Goal: Task Accomplishment & Management: Complete application form

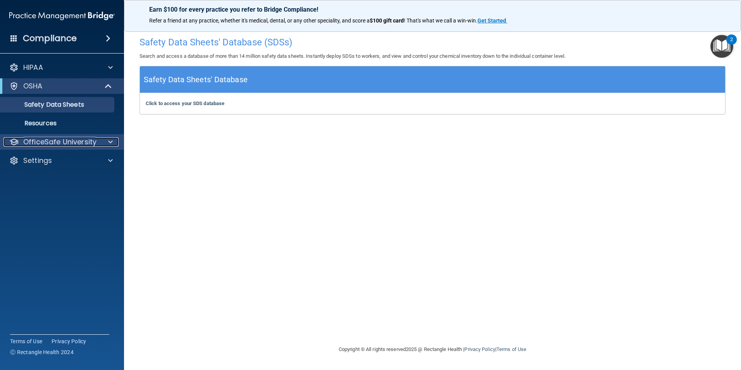
click at [62, 139] on p "OfficeSafe University" at bounding box center [59, 141] width 73 height 9
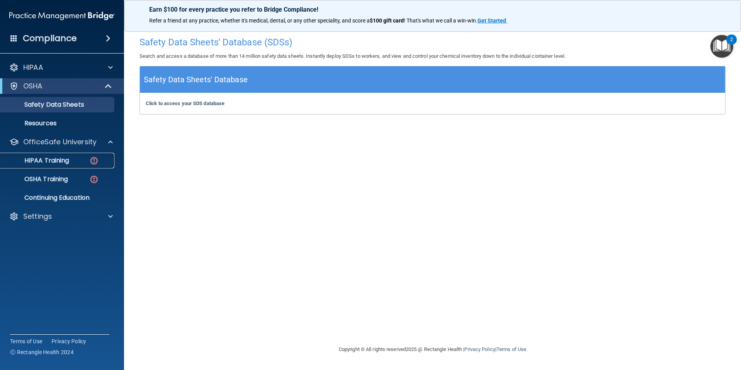
click at [69, 160] on p "HIPAA Training" at bounding box center [37, 161] width 64 height 8
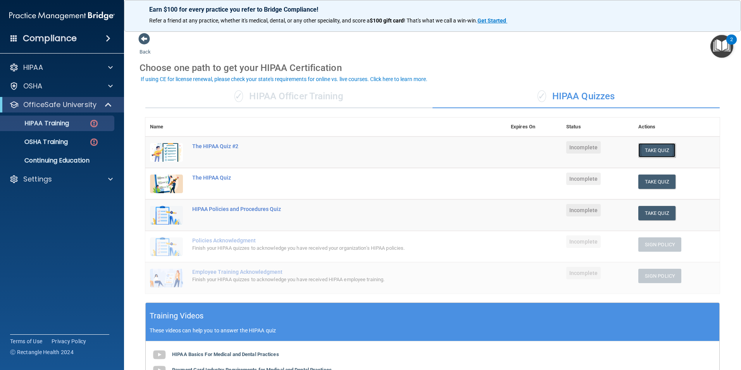
click at [650, 152] on button "Take Quiz" at bounding box center [656, 150] width 37 height 14
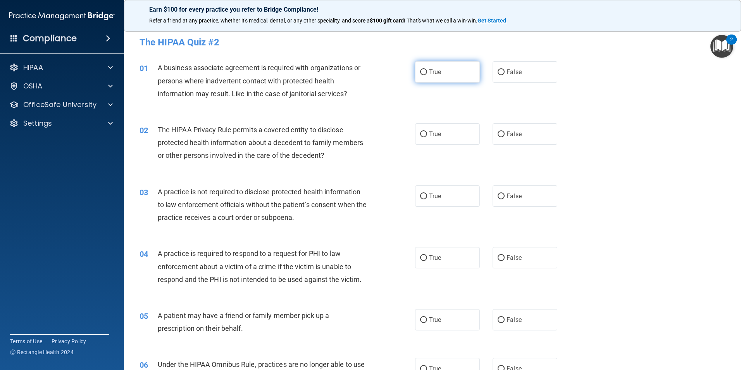
click at [422, 73] on input "True" at bounding box center [423, 72] width 7 height 6
radio input "true"
click at [452, 132] on label "True" at bounding box center [447, 133] width 65 height 21
click at [427, 132] on input "True" at bounding box center [423, 134] width 7 height 6
radio input "true"
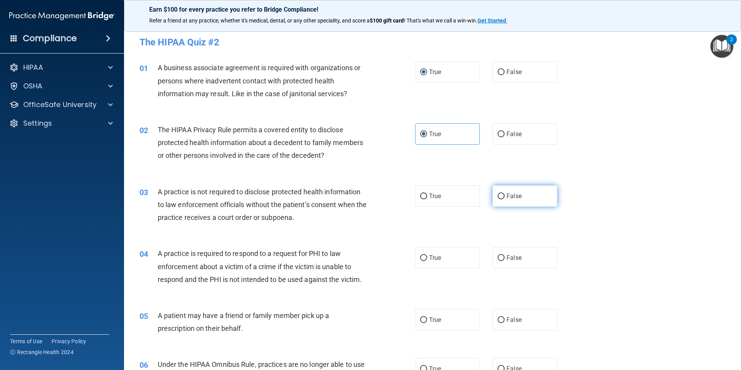
click at [506, 198] on span "False" at bounding box center [513, 195] width 15 height 7
click at [504, 198] on input "False" at bounding box center [500, 196] width 7 height 6
radio input "true"
click at [449, 264] on label "True" at bounding box center [447, 257] width 65 height 21
click at [427, 261] on input "True" at bounding box center [423, 258] width 7 height 6
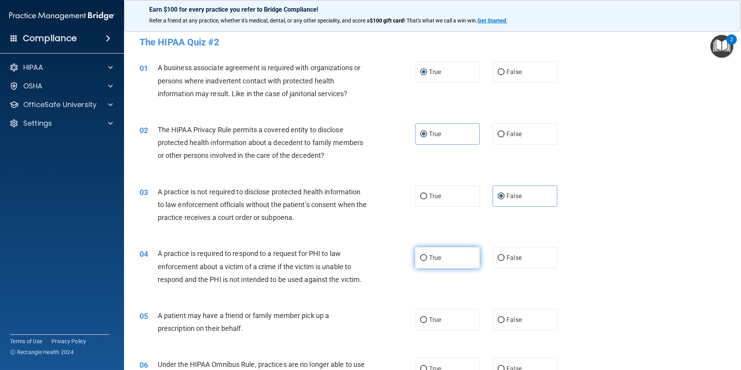
radio input "true"
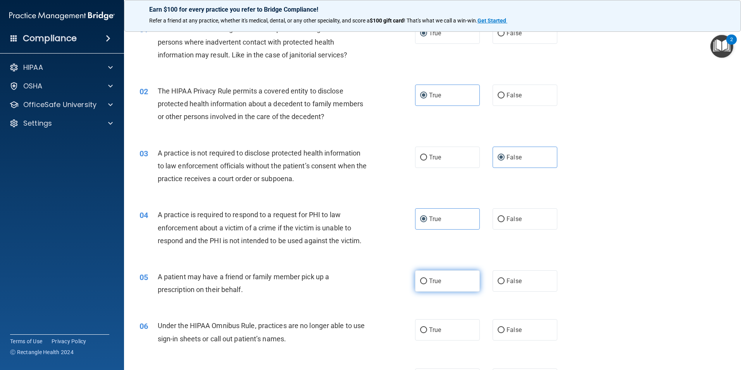
click at [444, 282] on label "True" at bounding box center [447, 280] width 65 height 21
click at [427, 282] on input "True" at bounding box center [423, 281] width 7 height 6
radio input "true"
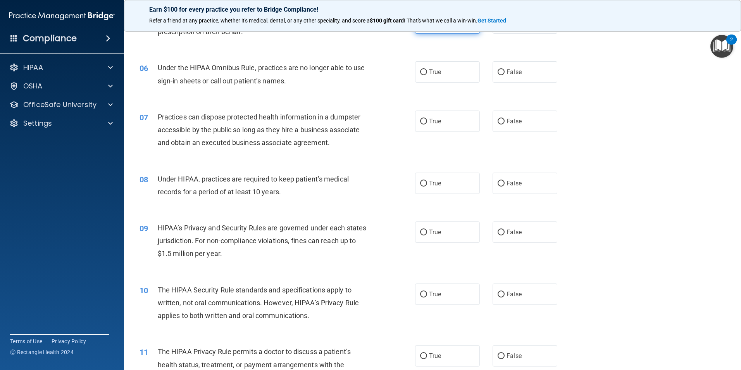
scroll to position [310, 0]
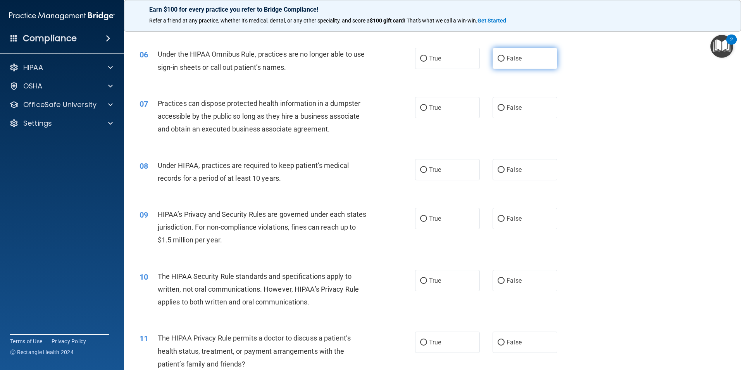
click at [517, 50] on label "False" at bounding box center [524, 58] width 65 height 21
click at [504, 56] on input "False" at bounding box center [500, 59] width 7 height 6
radio input "true"
click at [510, 100] on label "False" at bounding box center [524, 107] width 65 height 21
click at [504, 105] on input "False" at bounding box center [500, 108] width 7 height 6
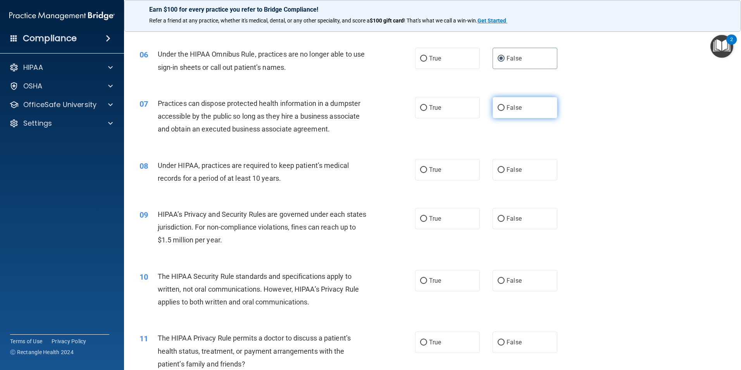
radio input "true"
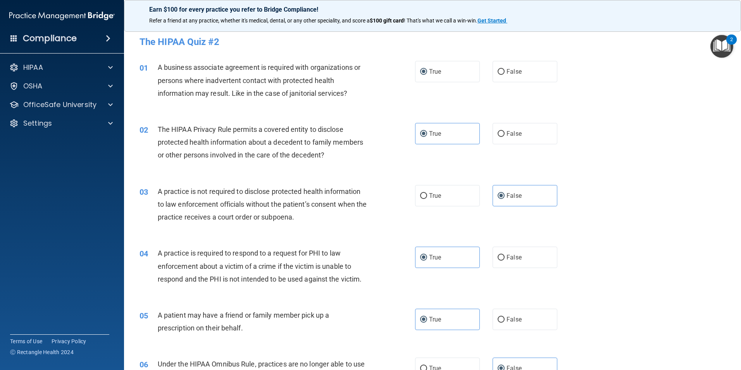
scroll to position [0, 0]
click at [514, 71] on span "False" at bounding box center [513, 71] width 15 height 7
click at [504, 71] on input "False" at bounding box center [500, 72] width 7 height 6
radio input "true"
radio input "false"
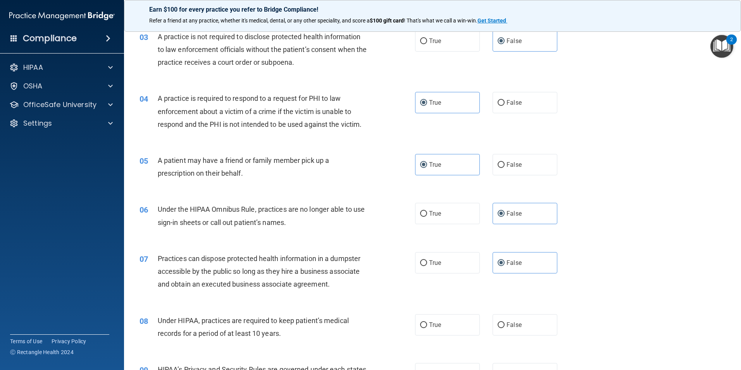
scroll to position [194, 0]
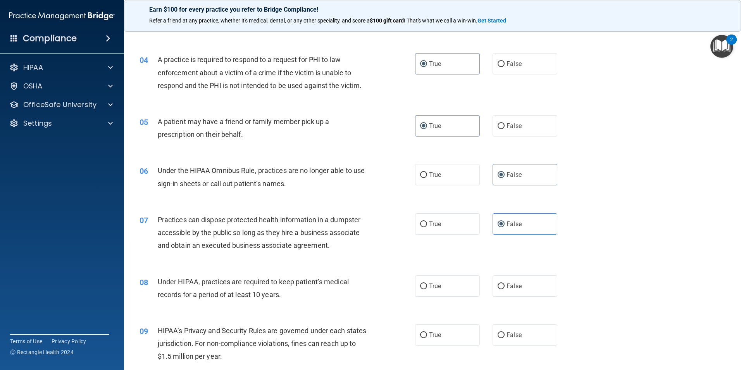
click at [528, 298] on div "08 Under HIPAA, practices are required to keep patient’s medical records for a …" at bounding box center [432, 289] width 597 height 49
click at [527, 286] on label "False" at bounding box center [524, 285] width 65 height 21
click at [504, 286] on input "False" at bounding box center [500, 286] width 7 height 6
radio input "true"
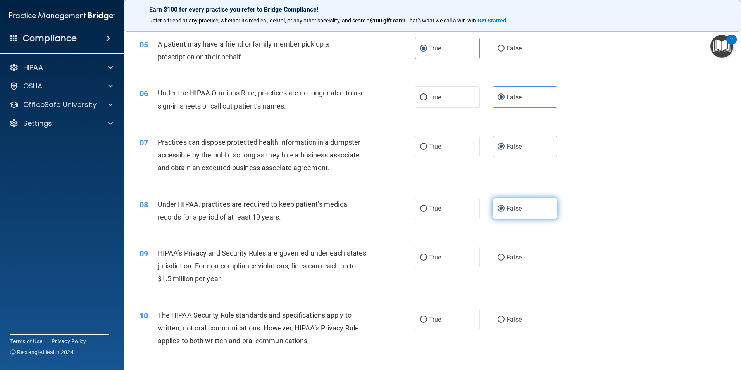
scroll to position [310, 0]
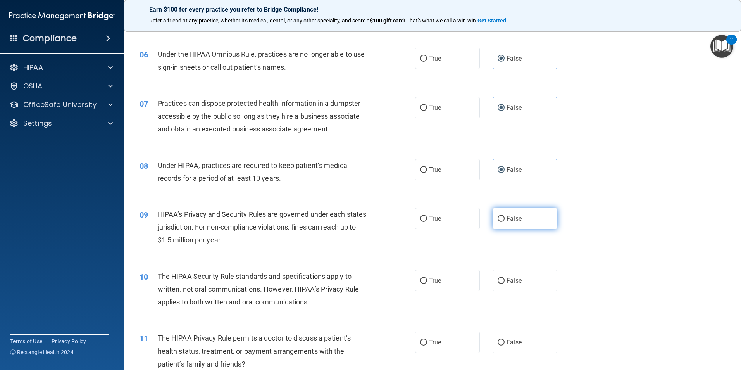
click at [520, 218] on label "False" at bounding box center [524, 218] width 65 height 21
click at [504, 218] on input "False" at bounding box center [500, 219] width 7 height 6
radio input "true"
click at [442, 289] on label "True" at bounding box center [447, 280] width 65 height 21
click at [427, 284] on input "True" at bounding box center [423, 281] width 7 height 6
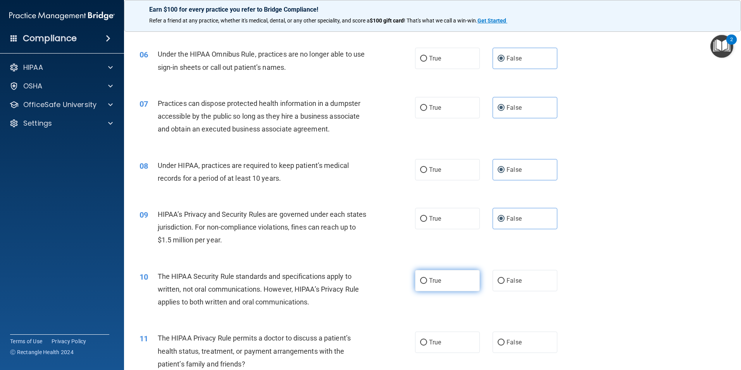
radio input "true"
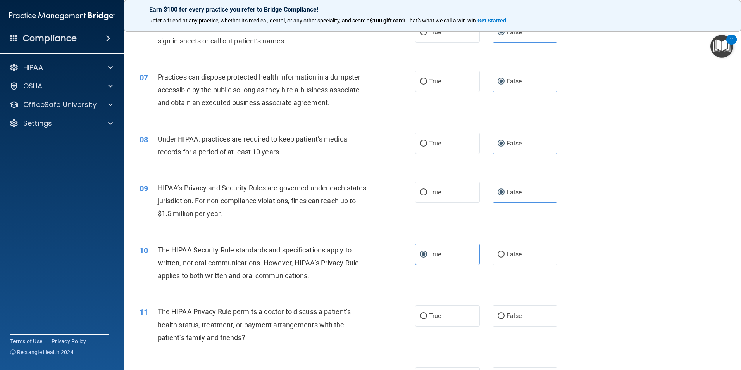
scroll to position [387, 0]
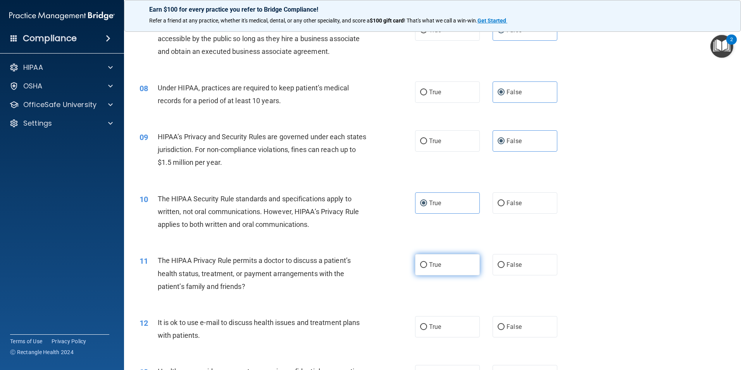
click at [454, 267] on label "True" at bounding box center [447, 264] width 65 height 21
click at [427, 267] on input "True" at bounding box center [423, 265] width 7 height 6
radio input "true"
click at [445, 320] on label "True" at bounding box center [447, 326] width 65 height 21
click at [427, 324] on input "True" at bounding box center [423, 327] width 7 height 6
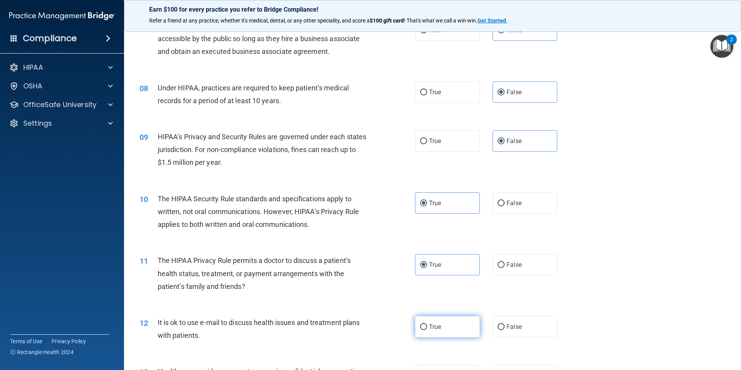
radio input "true"
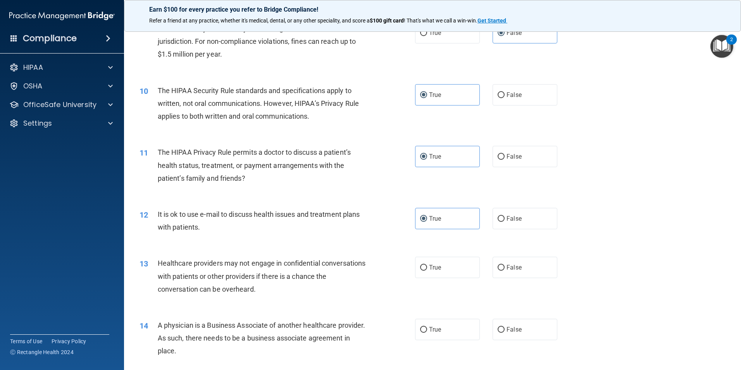
scroll to position [504, 0]
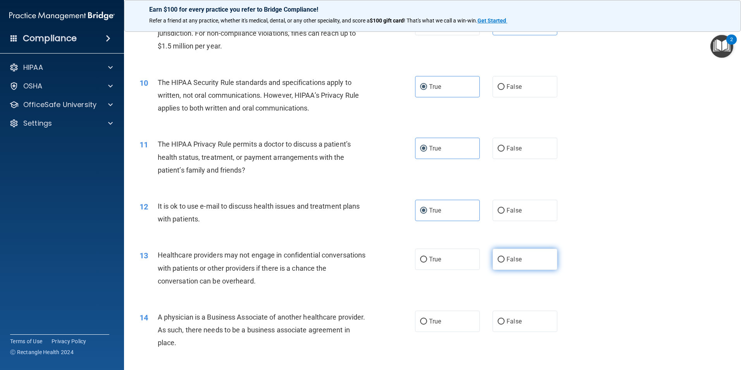
click at [527, 257] on label "False" at bounding box center [524, 258] width 65 height 21
click at [504, 257] on input "False" at bounding box center [500, 259] width 7 height 6
radio input "true"
click at [498, 320] on input "False" at bounding box center [500, 321] width 7 height 6
radio input "true"
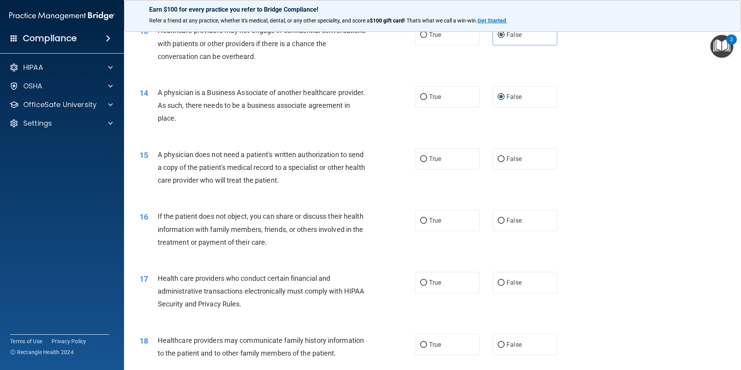
scroll to position [736, 0]
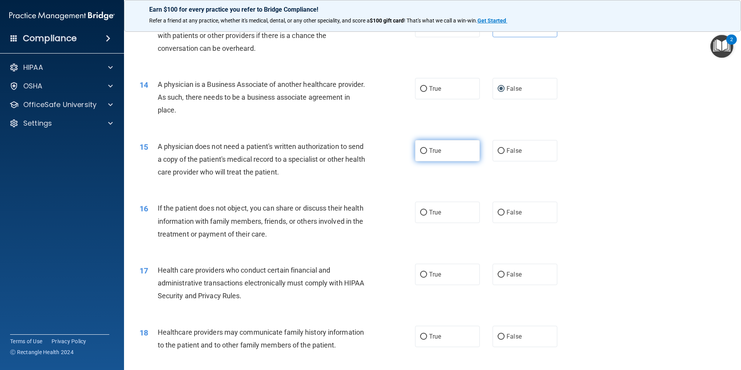
click at [444, 153] on label "True" at bounding box center [447, 150] width 65 height 21
click at [427, 153] on input "True" at bounding box center [423, 151] width 7 height 6
radio input "true"
click at [445, 211] on label "True" at bounding box center [447, 211] width 65 height 21
click at [427, 211] on input "True" at bounding box center [423, 213] width 7 height 6
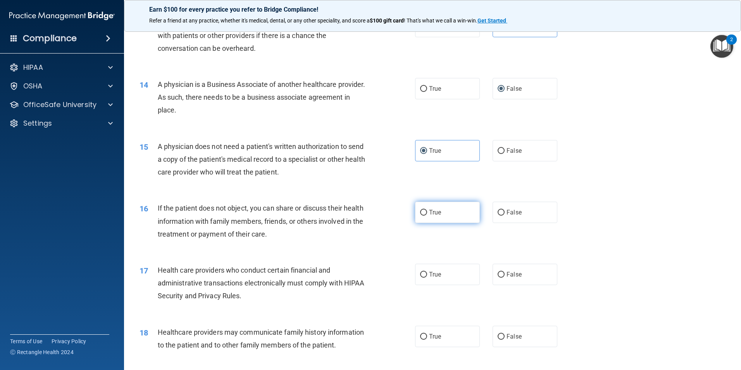
radio input "true"
click at [447, 286] on div "17 Health care providers who conduct certain financial and administrative trans…" at bounding box center [432, 285] width 597 height 62
click at [444, 277] on label "True" at bounding box center [447, 273] width 65 height 21
click at [427, 277] on input "True" at bounding box center [423, 275] width 7 height 6
radio input "true"
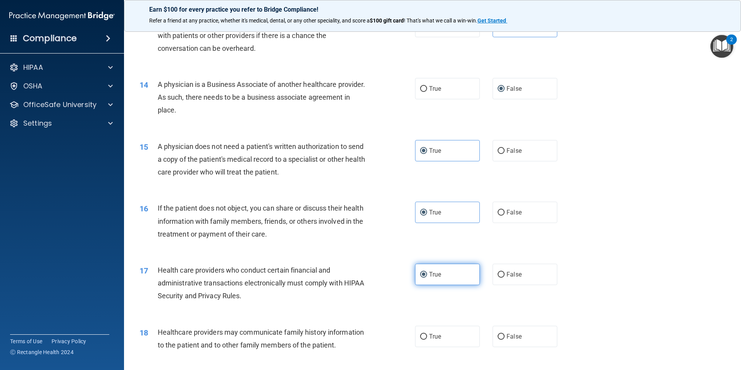
scroll to position [775, 0]
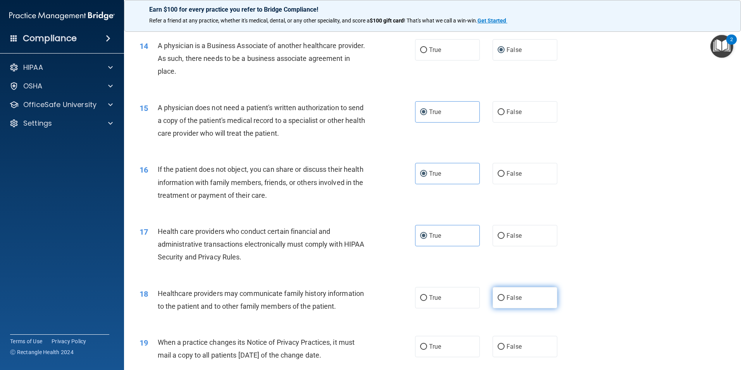
click at [500, 298] on input "False" at bounding box center [500, 298] width 7 height 6
radio input "true"
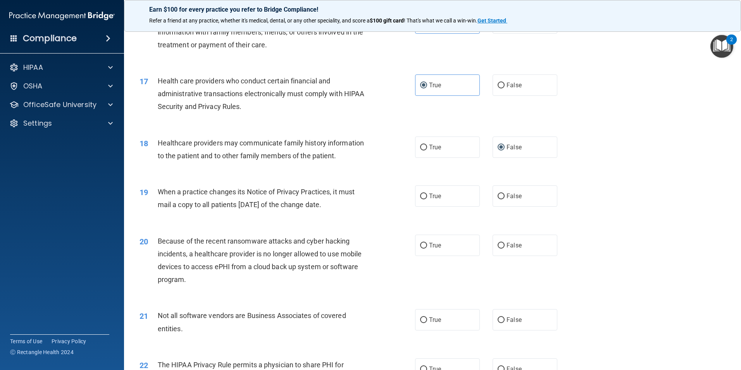
scroll to position [930, 0]
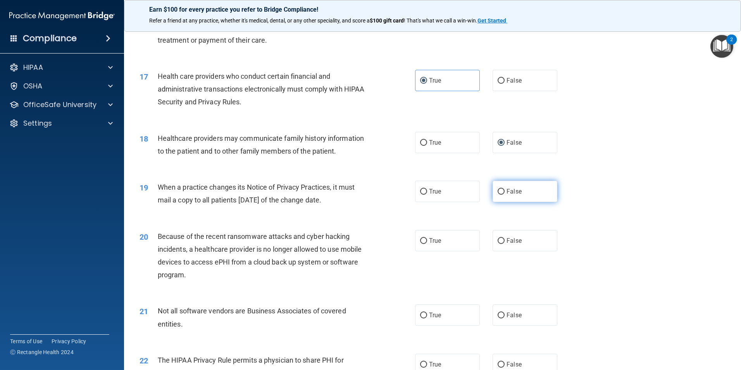
click at [517, 199] on label "False" at bounding box center [524, 191] width 65 height 21
click at [504, 194] on input "False" at bounding box center [500, 192] width 7 height 6
radio input "true"
click at [511, 243] on span "False" at bounding box center [513, 240] width 15 height 7
click at [504, 243] on input "False" at bounding box center [500, 241] width 7 height 6
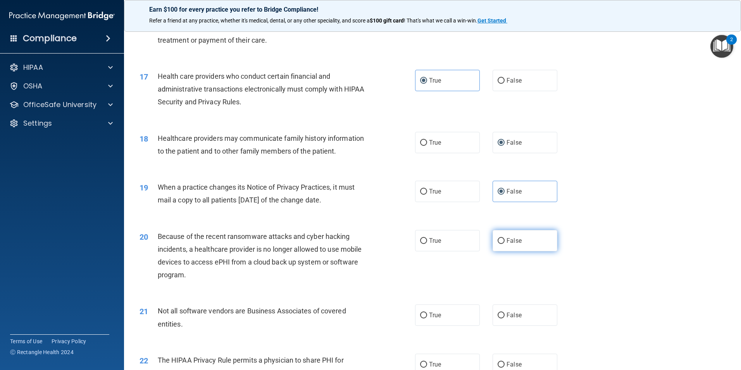
radio input "true"
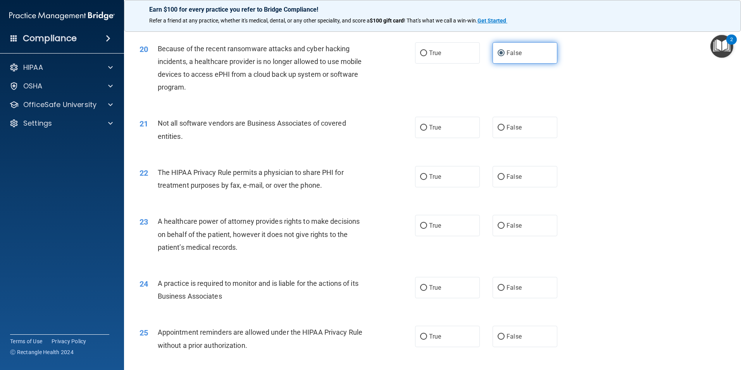
scroll to position [1124, 0]
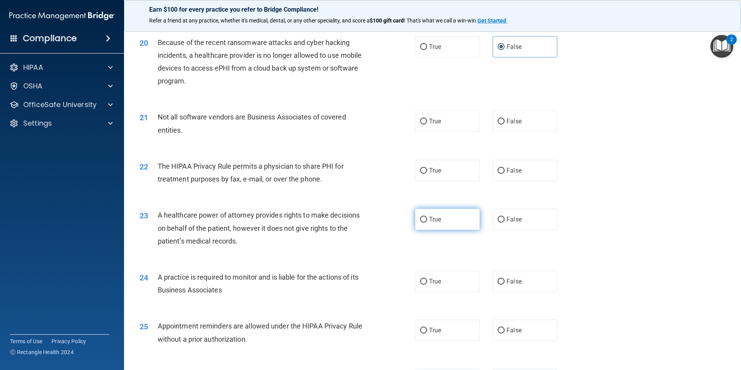
click at [446, 218] on label "True" at bounding box center [447, 218] width 65 height 21
click at [427, 218] on input "True" at bounding box center [423, 220] width 7 height 6
radio input "true"
click at [437, 126] on label "True" at bounding box center [447, 120] width 65 height 21
click at [427, 124] on input "True" at bounding box center [423, 122] width 7 height 6
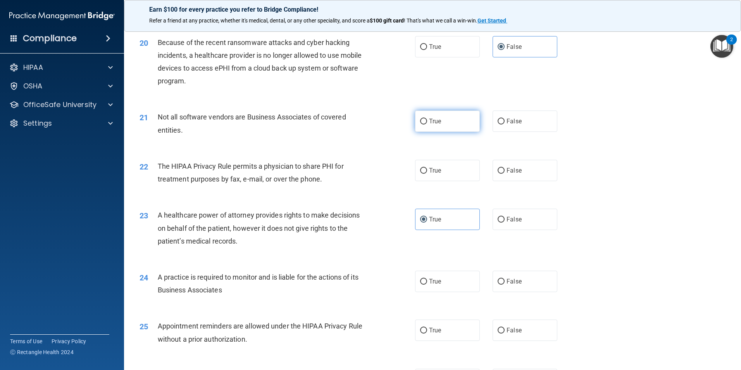
radio input "true"
click at [446, 181] on label "True" at bounding box center [447, 170] width 65 height 21
click at [427, 174] on input "True" at bounding box center [423, 171] width 7 height 6
radio input "true"
click at [506, 220] on span "False" at bounding box center [513, 218] width 15 height 7
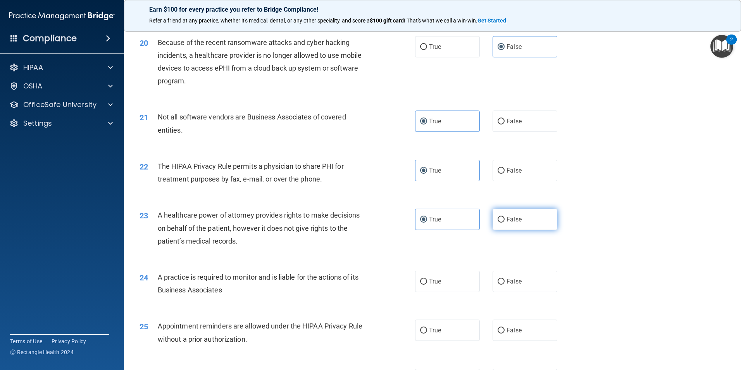
click at [504, 220] on input "False" at bounding box center [500, 220] width 7 height 6
radio input "true"
radio input "false"
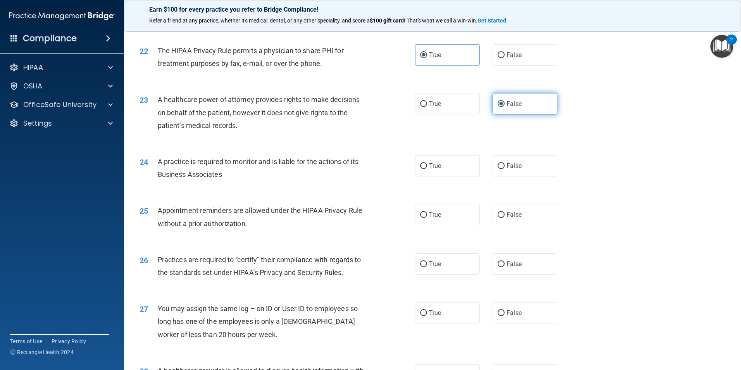
scroll to position [1240, 0]
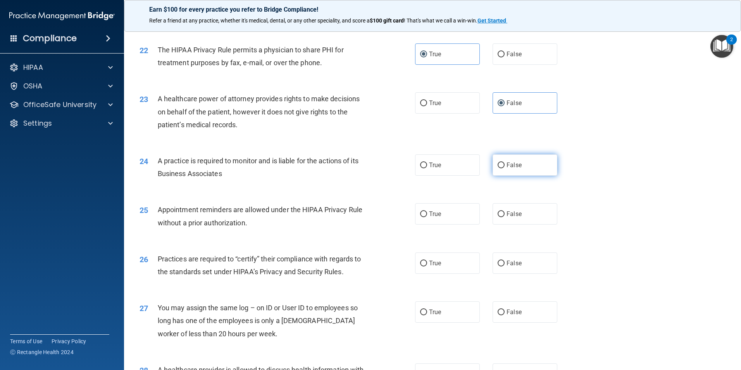
click at [524, 165] on label "False" at bounding box center [524, 164] width 65 height 21
click at [504, 165] on input "False" at bounding box center [500, 165] width 7 height 6
radio input "true"
click at [459, 214] on label "True" at bounding box center [447, 213] width 65 height 21
click at [427, 214] on input "True" at bounding box center [423, 214] width 7 height 6
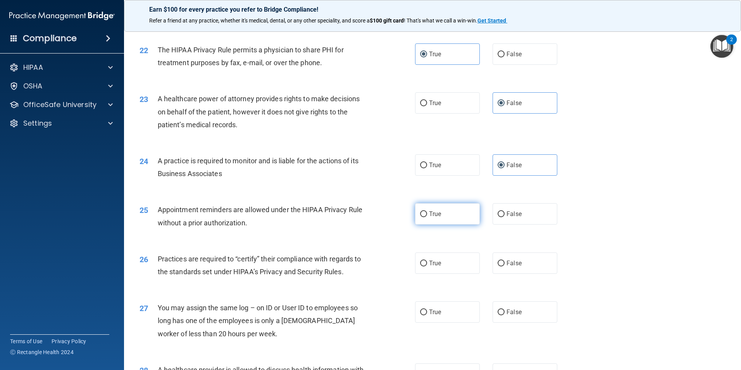
radio input "true"
click at [511, 258] on label "False" at bounding box center [524, 262] width 65 height 21
click at [504, 260] on input "False" at bounding box center [500, 263] width 7 height 6
radio input "true"
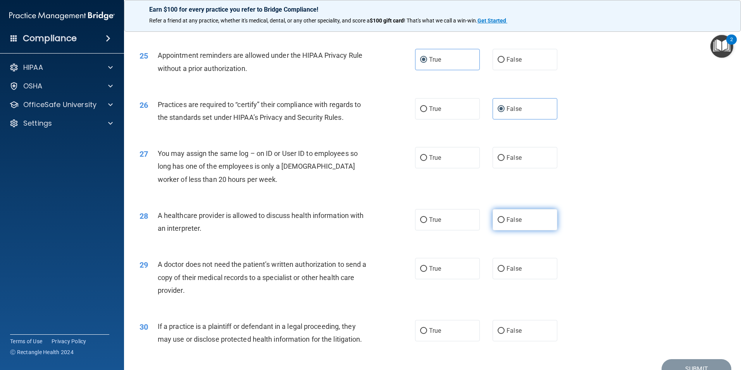
scroll to position [1395, 0]
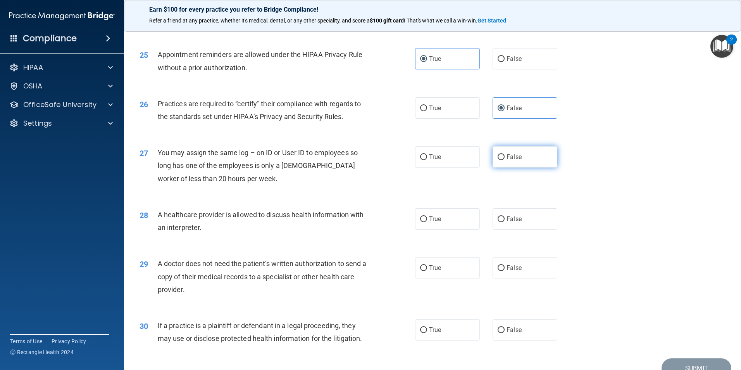
click at [514, 166] on label "False" at bounding box center [524, 156] width 65 height 21
click at [504, 160] on input "False" at bounding box center [500, 157] width 7 height 6
radio input "true"
click at [442, 225] on label "True" at bounding box center [447, 218] width 65 height 21
click at [427, 222] on input "True" at bounding box center [423, 219] width 7 height 6
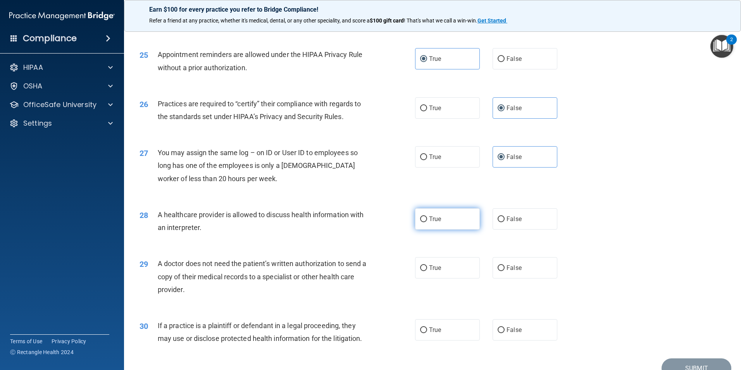
radio input "true"
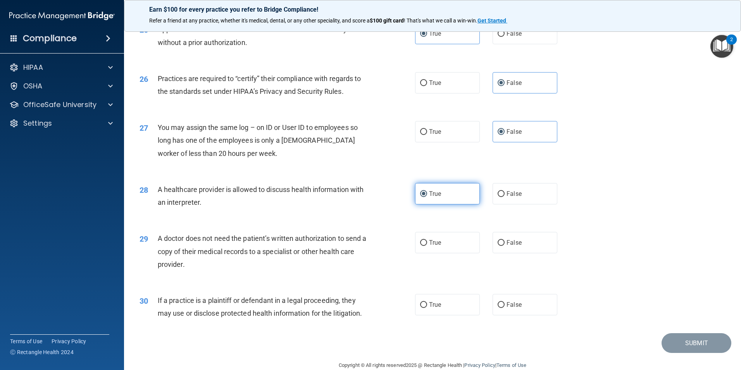
scroll to position [1433, 0]
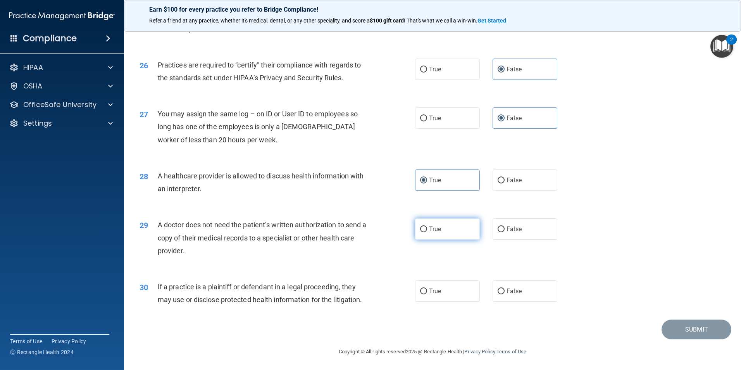
click at [448, 229] on label "True" at bounding box center [447, 228] width 65 height 21
click at [427, 229] on input "True" at bounding box center [423, 229] width 7 height 6
radio input "true"
click at [447, 287] on label "True" at bounding box center [447, 290] width 65 height 21
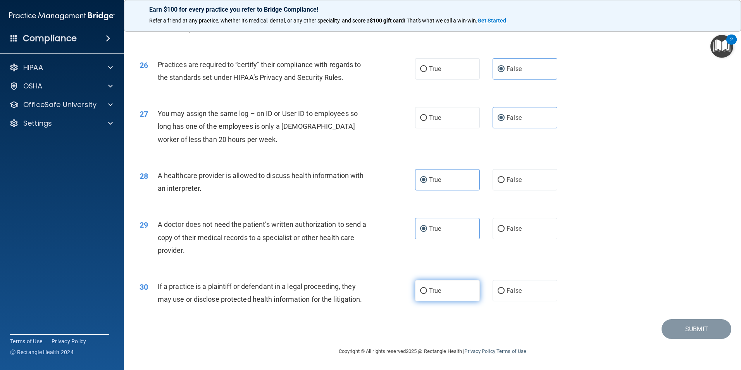
click at [427, 288] on input "True" at bounding box center [423, 291] width 7 height 6
radio input "true"
click at [675, 332] on button "Submit" at bounding box center [696, 329] width 70 height 20
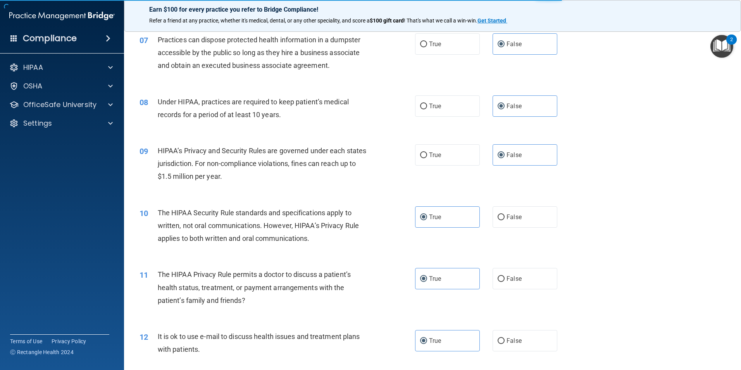
scroll to position [387, 0]
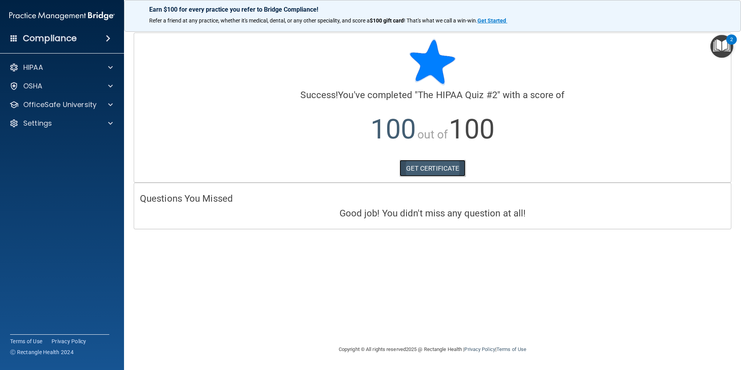
click at [444, 167] on link "GET CERTIFICATE" at bounding box center [432, 168] width 66 height 17
click at [34, 105] on p "OfficeSafe University" at bounding box center [59, 104] width 73 height 9
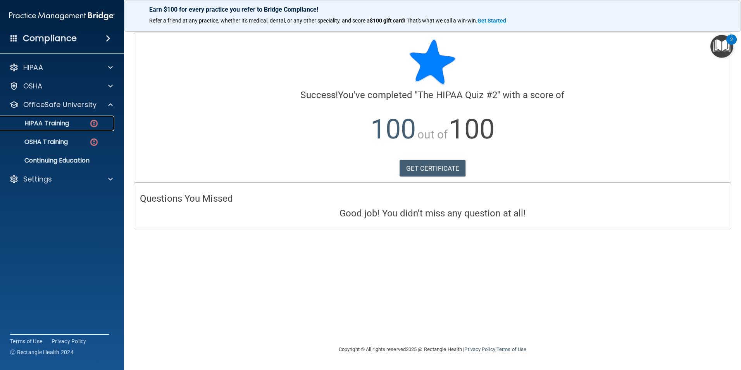
click at [73, 126] on div "HIPAA Training" at bounding box center [58, 123] width 106 height 8
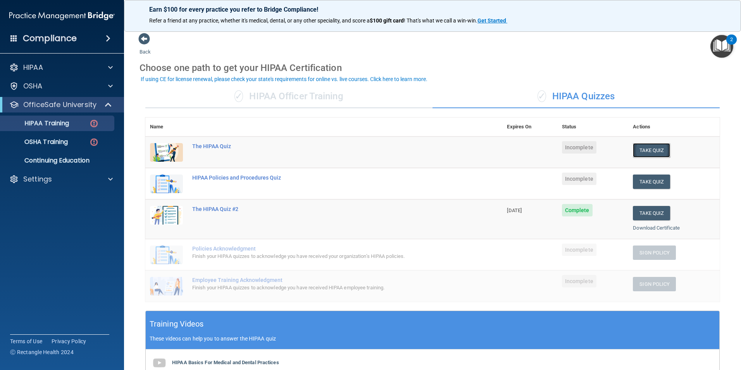
click at [644, 151] on button "Take Quiz" at bounding box center [651, 150] width 37 height 14
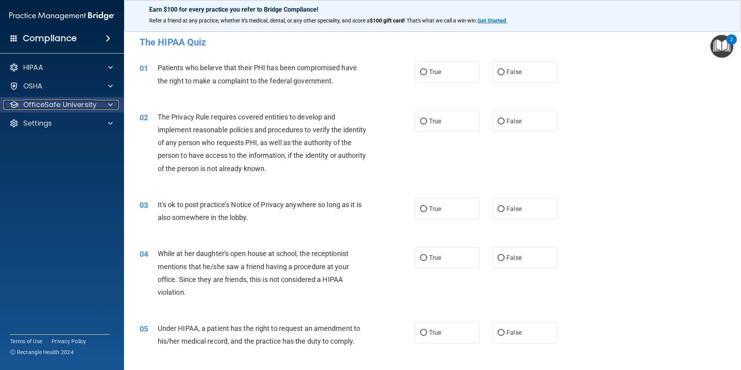
click at [61, 106] on p "OfficeSafe University" at bounding box center [59, 104] width 73 height 9
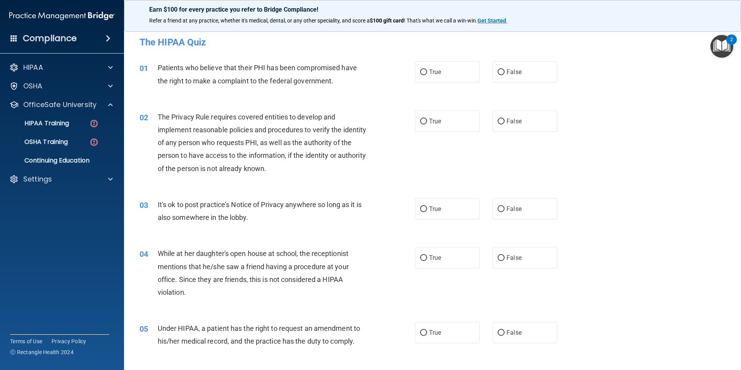
click at [60, 249] on accordion "HIPAA Documents and Policies Report an Incident Business Associates Emergency P…" at bounding box center [62, 163] width 124 height 213
click at [439, 78] on label "True" at bounding box center [447, 71] width 65 height 21
click at [427, 75] on input "True" at bounding box center [423, 72] width 7 height 6
radio input "true"
click at [429, 122] on span "True" at bounding box center [435, 120] width 12 height 7
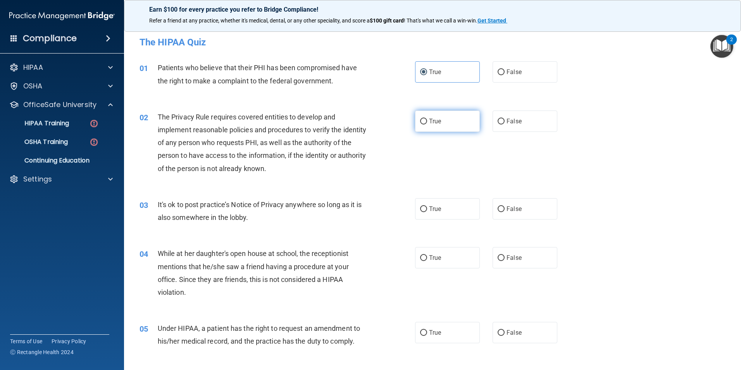
click at [427, 122] on input "True" at bounding box center [423, 122] width 7 height 6
radio input "true"
click at [536, 215] on label "False" at bounding box center [524, 208] width 65 height 21
click at [504, 212] on input "False" at bounding box center [500, 209] width 7 height 6
radio input "true"
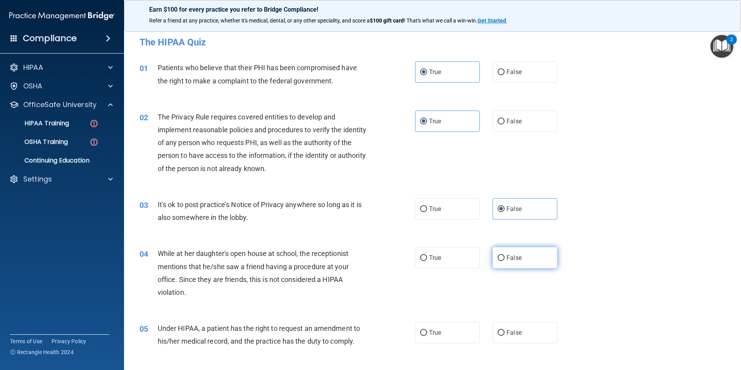
click at [511, 260] on span "False" at bounding box center [513, 257] width 15 height 7
click at [504, 260] on input "False" at bounding box center [500, 258] width 7 height 6
radio input "true"
click at [509, 332] on span "False" at bounding box center [513, 332] width 15 height 7
click at [504, 332] on input "False" at bounding box center [500, 333] width 7 height 6
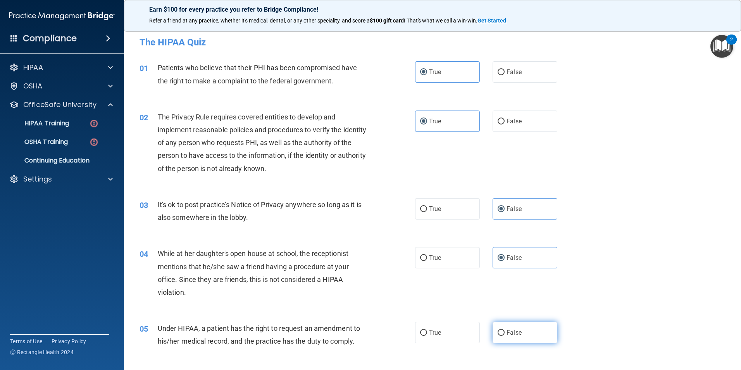
radio input "true"
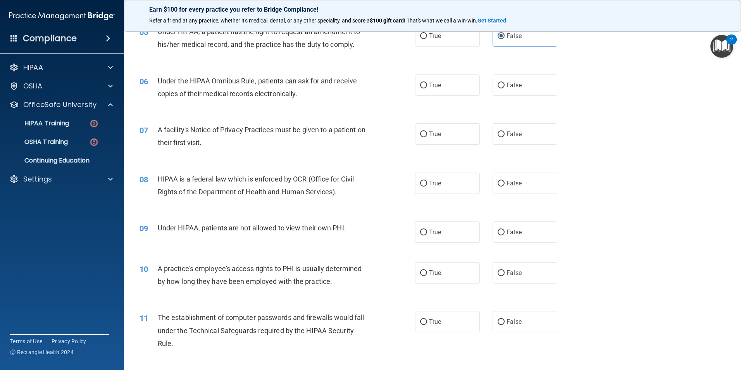
scroll to position [310, 0]
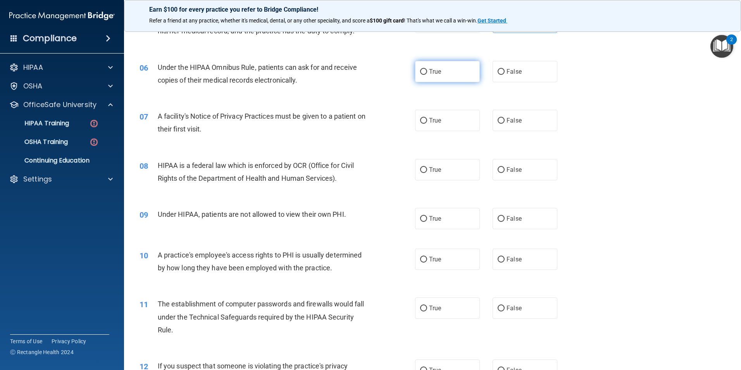
click at [437, 71] on span "True" at bounding box center [435, 71] width 12 height 7
click at [427, 71] on input "True" at bounding box center [423, 72] width 7 height 6
radio input "true"
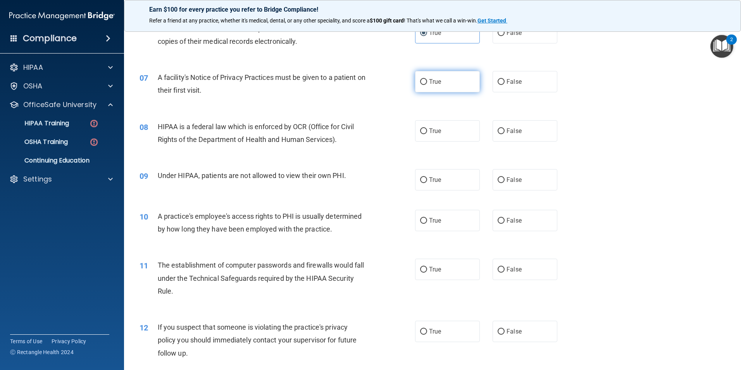
click at [449, 78] on label "True" at bounding box center [447, 81] width 65 height 21
click at [427, 79] on input "True" at bounding box center [423, 82] width 7 height 6
radio input "true"
click at [415, 135] on label "True" at bounding box center [447, 130] width 65 height 21
click at [420, 134] on input "True" at bounding box center [423, 131] width 7 height 6
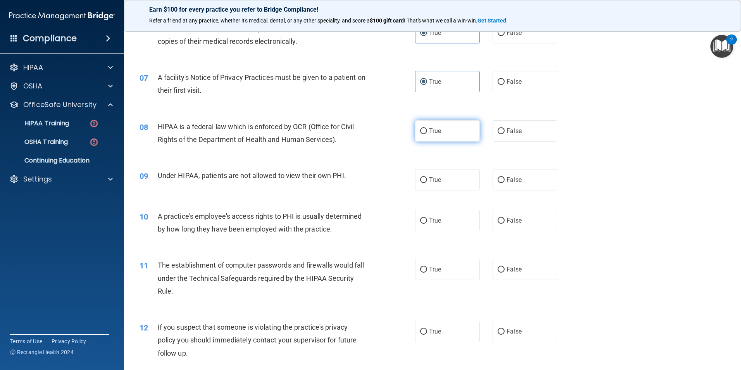
radio input "true"
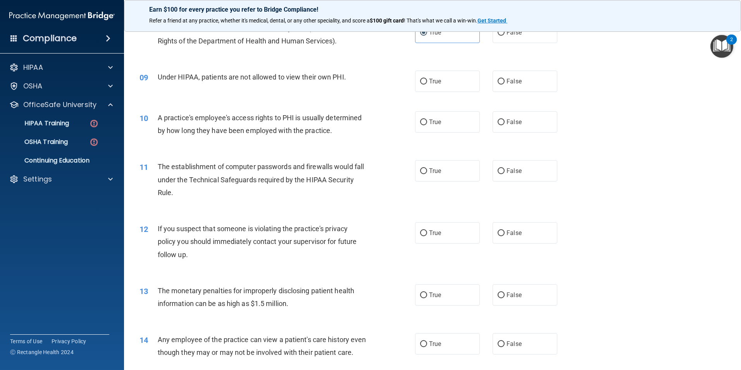
scroll to position [465, 0]
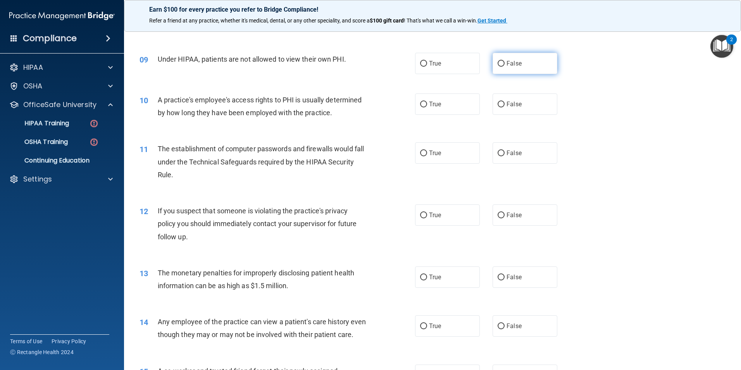
click at [520, 69] on label "False" at bounding box center [524, 63] width 65 height 21
click at [504, 67] on input "False" at bounding box center [500, 64] width 7 height 6
radio input "true"
click at [518, 110] on label "False" at bounding box center [524, 103] width 65 height 21
click at [504, 107] on input "False" at bounding box center [500, 105] width 7 height 6
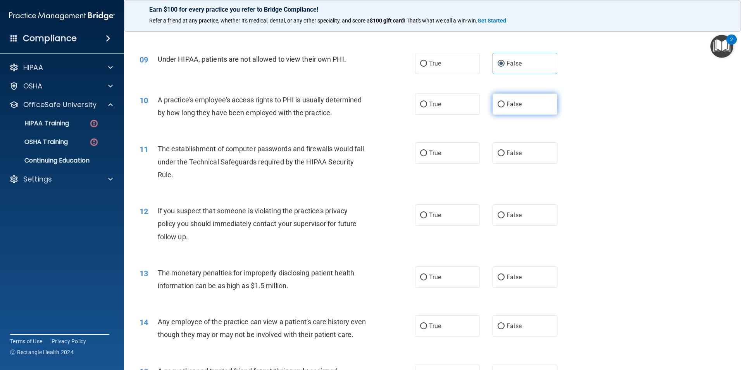
radio input "true"
click at [511, 140] on div "11 The establishment of computer passwords and firewalls would fall under the T…" at bounding box center [432, 163] width 597 height 62
click at [514, 157] on label "False" at bounding box center [524, 152] width 65 height 21
click at [504, 156] on input "False" at bounding box center [500, 153] width 7 height 6
radio input "true"
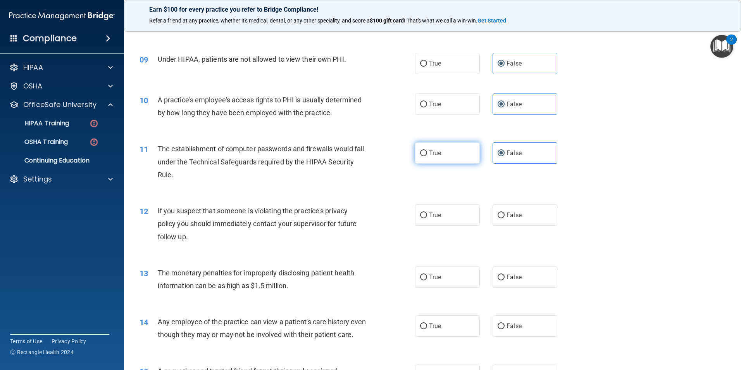
click at [434, 154] on span "True" at bounding box center [435, 152] width 12 height 7
click at [427, 154] on input "True" at bounding box center [423, 153] width 7 height 6
radio input "true"
radio input "false"
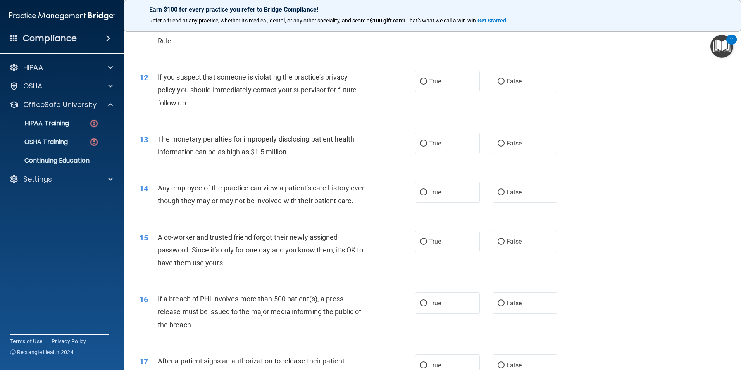
scroll to position [620, 0]
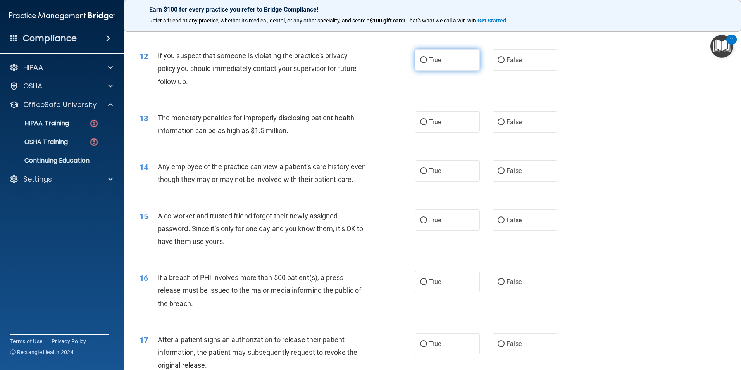
click at [437, 62] on span "True" at bounding box center [435, 59] width 12 height 7
drag, startPoint x: 437, startPoint y: 62, endPoint x: 427, endPoint y: 62, distance: 10.5
click at [430, 64] on label "True" at bounding box center [447, 59] width 65 height 21
click at [427, 63] on input "True" at bounding box center [423, 60] width 7 height 6
radio input "true"
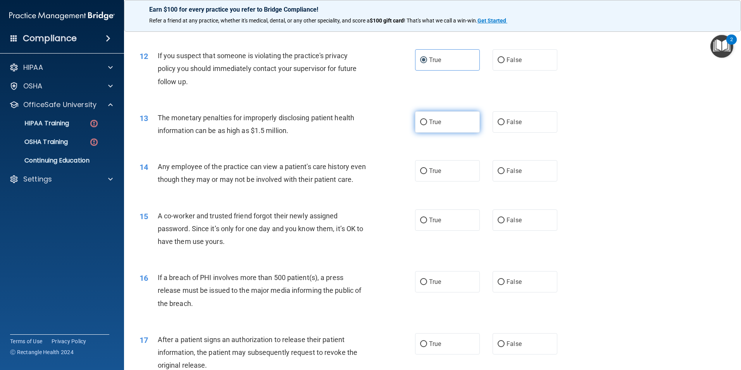
click at [420, 125] on label "True" at bounding box center [447, 121] width 65 height 21
click at [420, 125] on input "True" at bounding box center [423, 122] width 7 height 6
radio input "true"
click at [497, 172] on input "False" at bounding box center [500, 171] width 7 height 6
radio input "true"
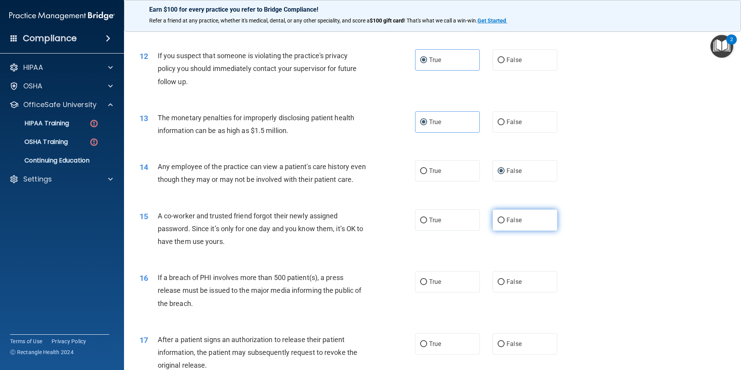
click at [521, 231] on label "False" at bounding box center [524, 219] width 65 height 21
click at [504, 223] on input "False" at bounding box center [500, 220] width 7 height 6
radio input "true"
click at [449, 292] on label "True" at bounding box center [447, 281] width 65 height 21
click at [427, 285] on input "True" at bounding box center [423, 282] width 7 height 6
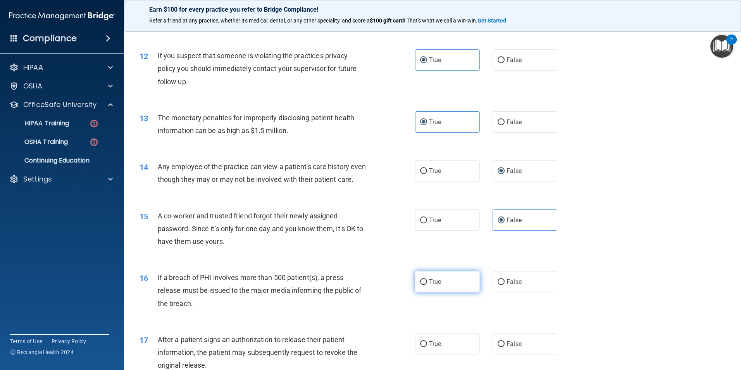
radio input "true"
click at [442, 348] on label "True" at bounding box center [447, 343] width 65 height 21
click at [427, 347] on input "True" at bounding box center [423, 344] width 7 height 6
radio input "true"
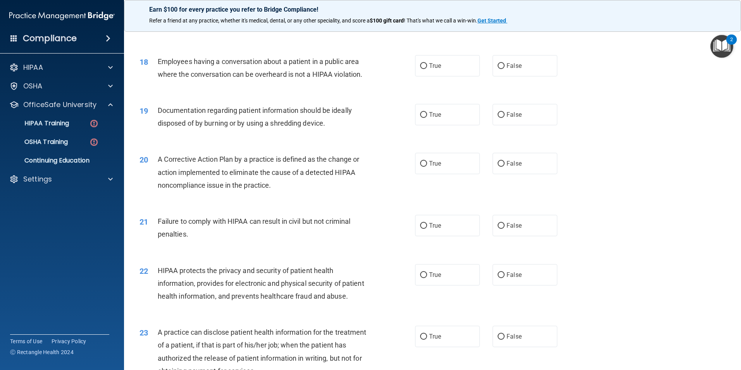
scroll to position [973, 0]
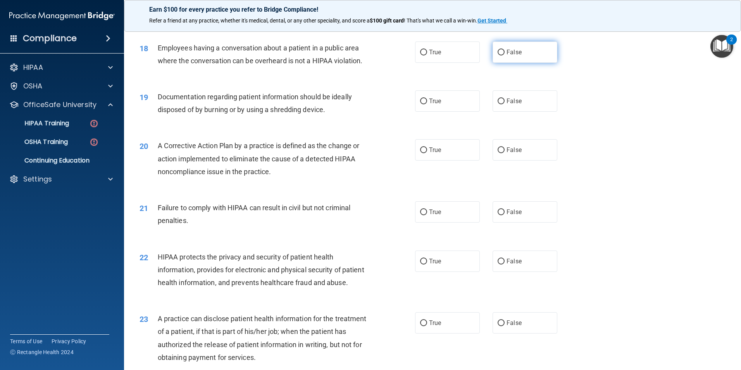
click at [506, 56] on span "False" at bounding box center [513, 51] width 15 height 7
click at [504, 55] on input "False" at bounding box center [500, 53] width 7 height 6
radio input "true"
click at [430, 105] on span "True" at bounding box center [435, 100] width 12 height 7
drag, startPoint x: 430, startPoint y: 117, endPoint x: 420, endPoint y: 114, distance: 10.7
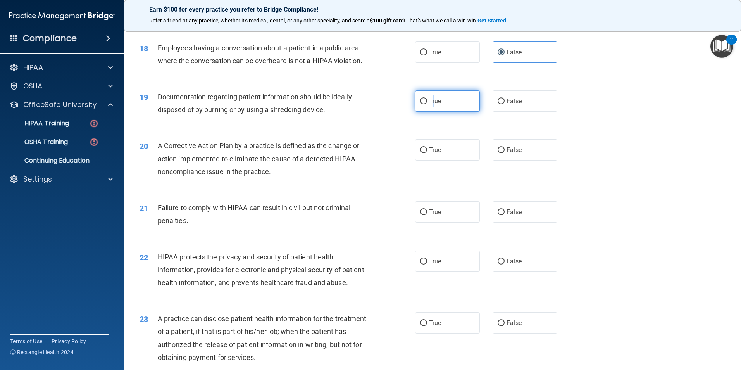
click at [420, 104] on input "True" at bounding box center [423, 101] width 7 height 6
radio input "true"
click at [422, 153] on input "True" at bounding box center [423, 150] width 7 height 6
radio input "true"
click at [521, 222] on label "False" at bounding box center [524, 211] width 65 height 21
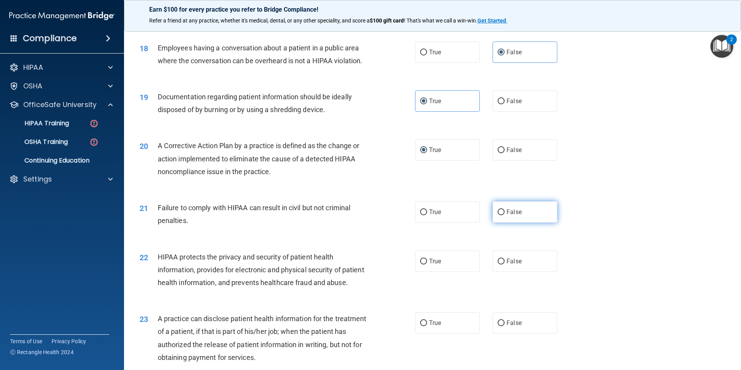
click at [504, 215] on input "False" at bounding box center [500, 212] width 7 height 6
radio input "true"
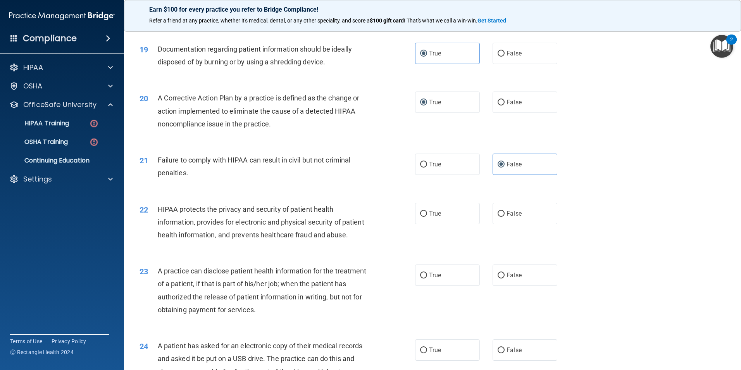
scroll to position [1089, 0]
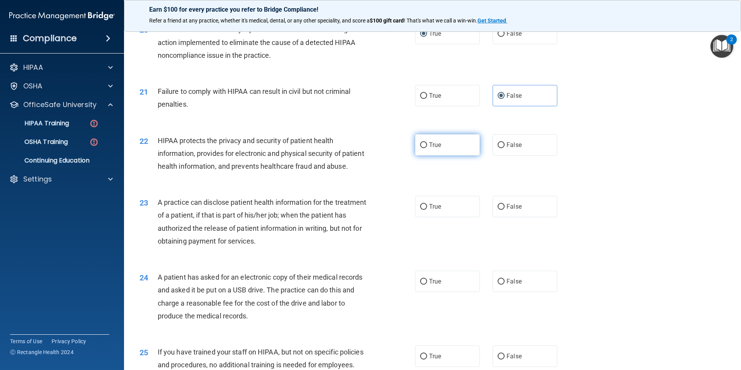
click at [428, 155] on label "True" at bounding box center [447, 144] width 65 height 21
click at [427, 148] on input "True" at bounding box center [423, 145] width 7 height 6
radio input "true"
click at [433, 210] on span "True" at bounding box center [435, 206] width 12 height 7
click at [427, 210] on input "True" at bounding box center [423, 207] width 7 height 6
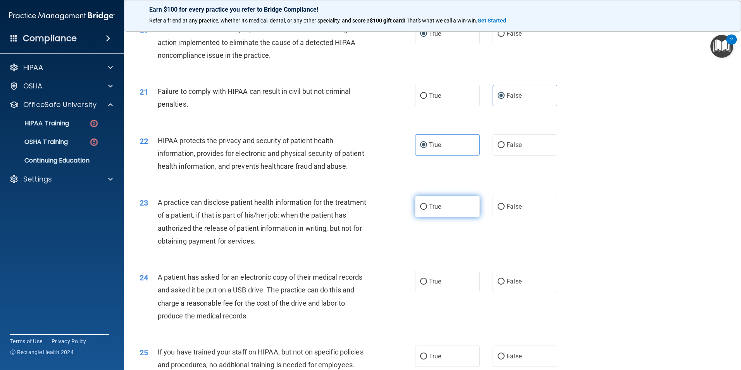
radio input "true"
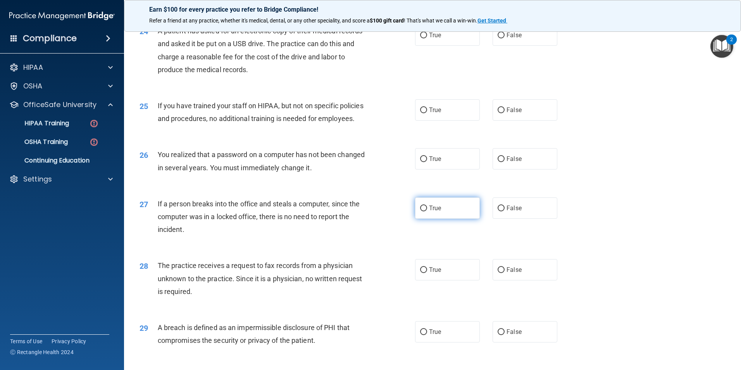
scroll to position [1322, 0]
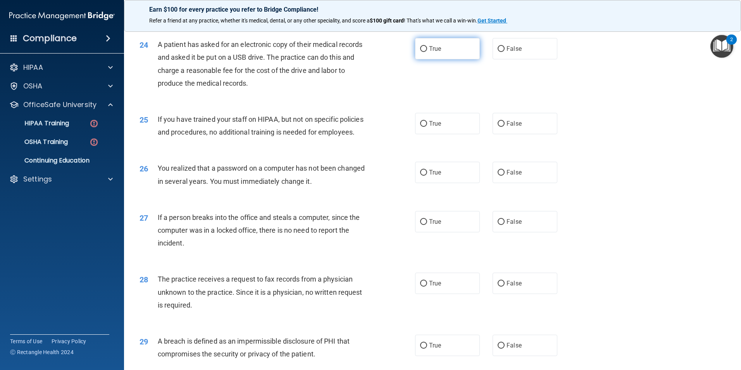
click at [455, 59] on label "True" at bounding box center [447, 48] width 65 height 21
click at [427, 52] on input "True" at bounding box center [423, 49] width 7 height 6
radio input "true"
click at [518, 134] on label "False" at bounding box center [524, 123] width 65 height 21
click at [504, 127] on input "False" at bounding box center [500, 124] width 7 height 6
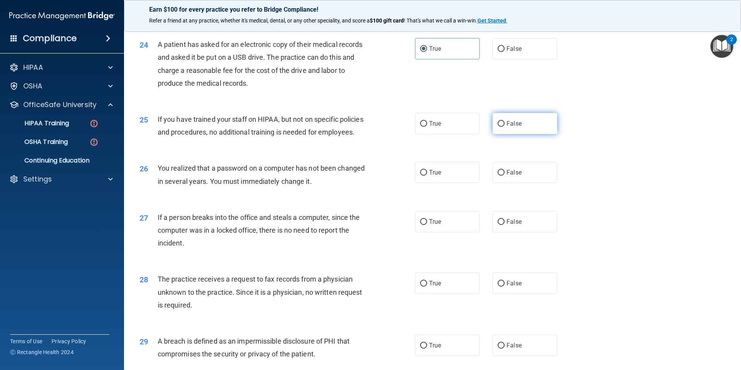
radio input "true"
click at [441, 183] on label "True" at bounding box center [447, 172] width 65 height 21
click at [427, 176] on input "True" at bounding box center [423, 173] width 7 height 6
radio input "true"
click at [519, 232] on label "False" at bounding box center [524, 221] width 65 height 21
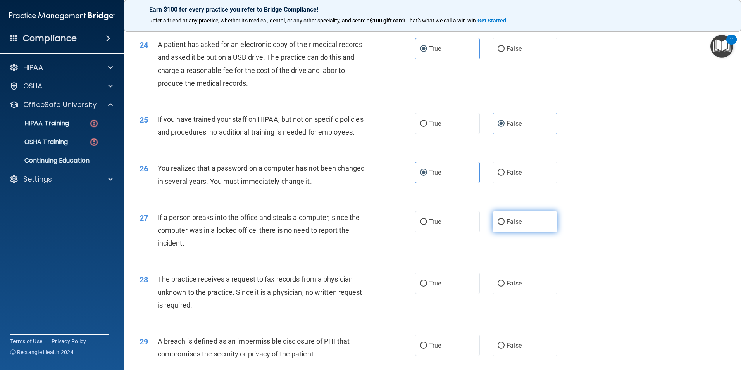
click at [504, 225] on input "False" at bounding box center [500, 222] width 7 height 6
radio input "true"
click at [512, 287] on span "False" at bounding box center [513, 282] width 15 height 7
click at [504, 286] on input "False" at bounding box center [500, 283] width 7 height 6
radio input "true"
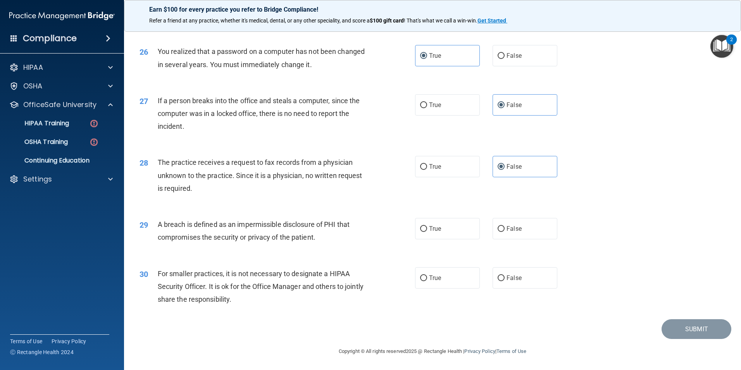
scroll to position [1477, 0]
click at [439, 230] on label "True" at bounding box center [447, 228] width 65 height 21
click at [427, 230] on input "True" at bounding box center [423, 229] width 7 height 6
radio input "true"
click at [511, 289] on div "30 For smaller practices, it is not necessary to designate a HIPAA Security Off…" at bounding box center [432, 288] width 597 height 62
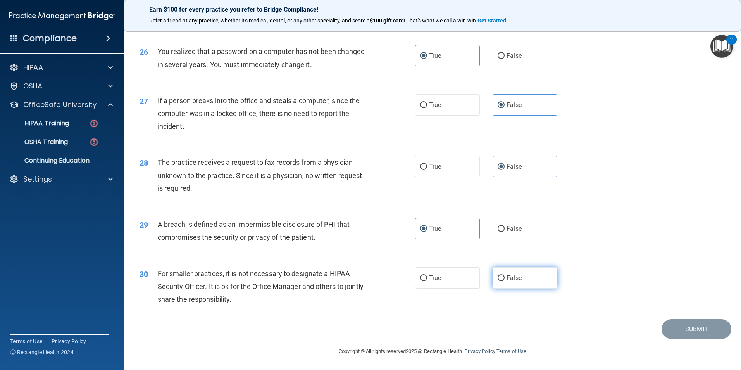
click at [516, 279] on span "False" at bounding box center [513, 277] width 15 height 7
click at [504, 279] on input "False" at bounding box center [500, 278] width 7 height 6
radio input "true"
click at [690, 339] on button "Submit" at bounding box center [696, 329] width 70 height 20
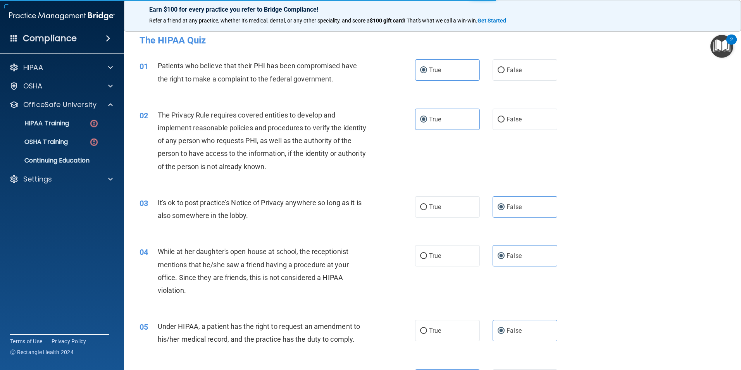
scroll to position [0, 0]
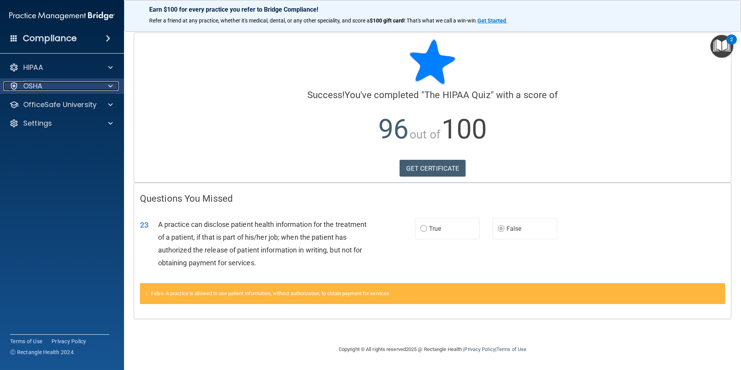
click at [89, 84] on div "OSHA" at bounding box center [51, 85] width 96 height 9
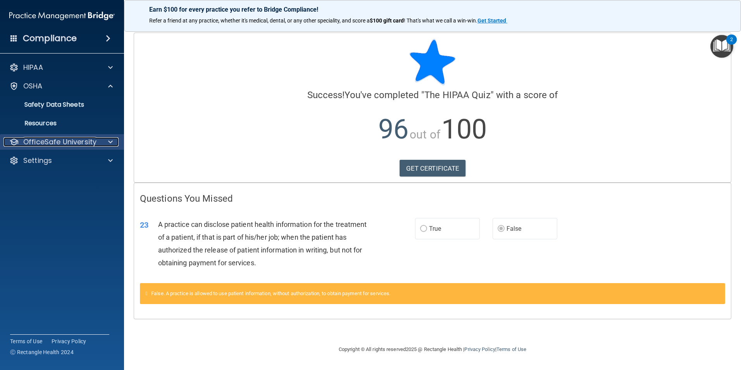
click at [109, 146] on span at bounding box center [110, 141] width 5 height 9
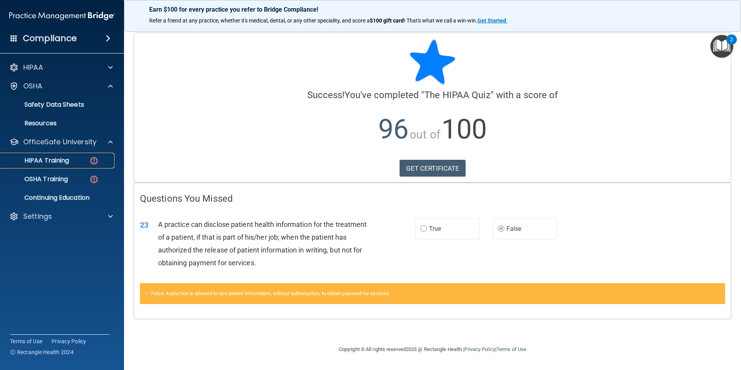
click at [82, 158] on div "HIPAA Training" at bounding box center [58, 161] width 106 height 8
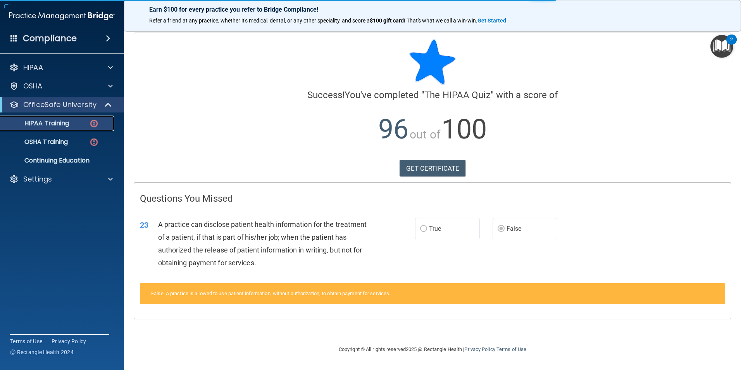
click at [85, 124] on div "HIPAA Training" at bounding box center [58, 123] width 106 height 8
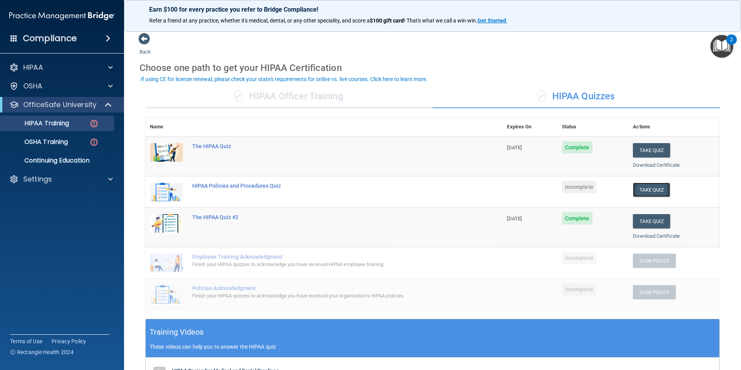
click at [643, 191] on button "Take Quiz" at bounding box center [651, 189] width 37 height 14
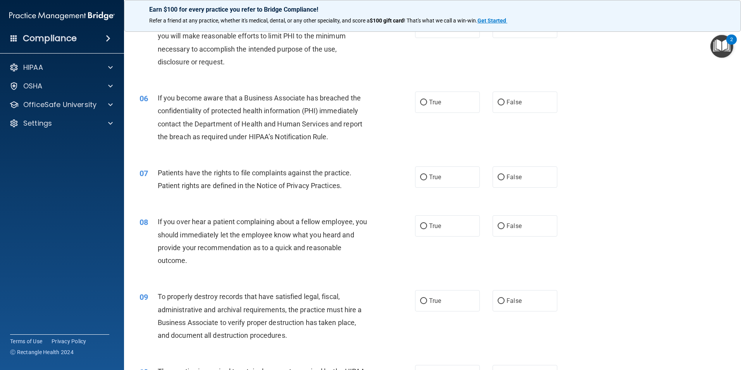
scroll to position [1575, 0]
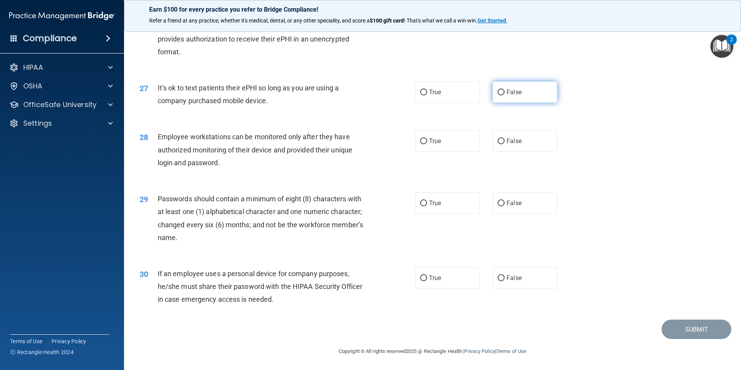
click at [514, 91] on span "False" at bounding box center [513, 91] width 15 height 7
click at [504, 91] on input "False" at bounding box center [500, 92] width 7 height 6
radio input "true"
click at [415, 141] on label "True" at bounding box center [447, 140] width 65 height 21
click at [420, 141] on input "True" at bounding box center [423, 141] width 7 height 6
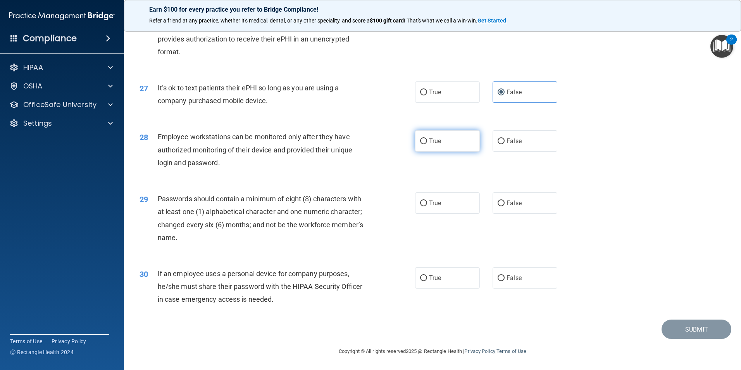
radio input "true"
click at [500, 201] on input "False" at bounding box center [500, 203] width 7 height 6
radio input "true"
click at [426, 274] on label "True" at bounding box center [447, 277] width 65 height 21
click at [426, 275] on input "True" at bounding box center [423, 278] width 7 height 6
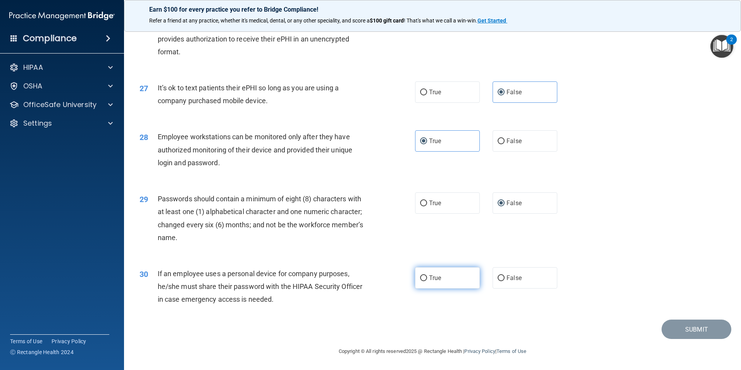
radio input "true"
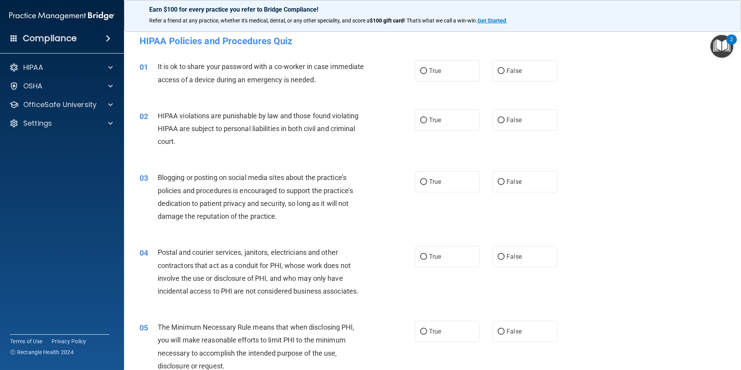
scroll to position [0, 0]
click at [519, 68] on label "False" at bounding box center [524, 71] width 65 height 21
click at [504, 69] on input "False" at bounding box center [500, 72] width 7 height 6
radio input "true"
click at [415, 116] on label "True" at bounding box center [447, 120] width 65 height 21
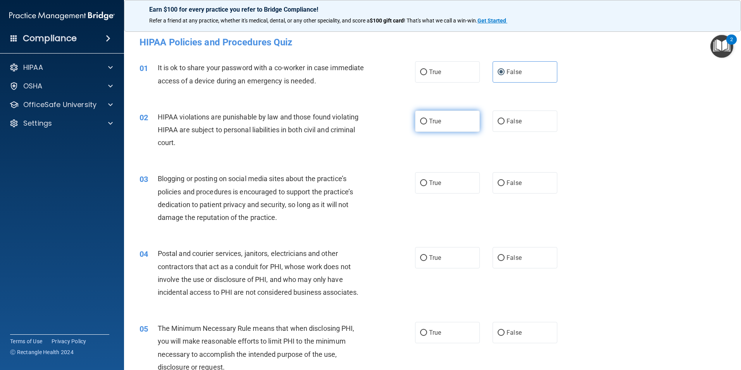
click at [420, 119] on input "True" at bounding box center [423, 122] width 7 height 6
radio input "true"
click at [514, 179] on span "False" at bounding box center [513, 182] width 15 height 7
click at [504, 180] on input "False" at bounding box center [500, 183] width 7 height 6
radio input "true"
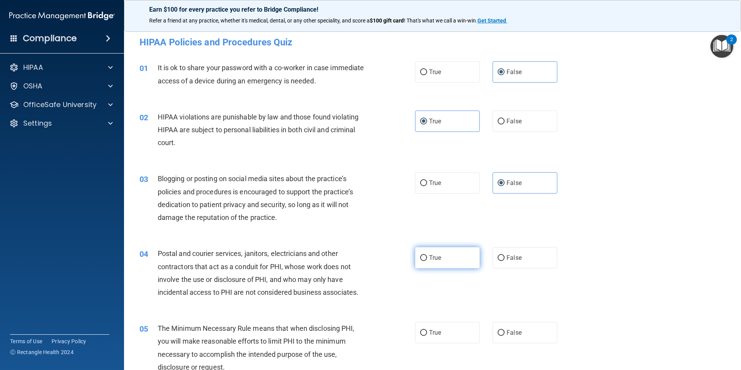
click at [424, 256] on label "True" at bounding box center [447, 257] width 65 height 21
click at [424, 256] on input "True" at bounding box center [423, 258] width 7 height 6
radio input "true"
click at [425, 336] on label "True" at bounding box center [447, 332] width 65 height 21
click at [425, 336] on input "True" at bounding box center [423, 333] width 7 height 6
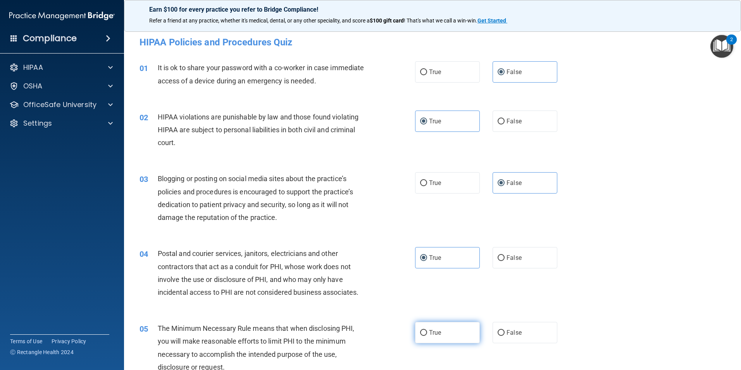
radio input "true"
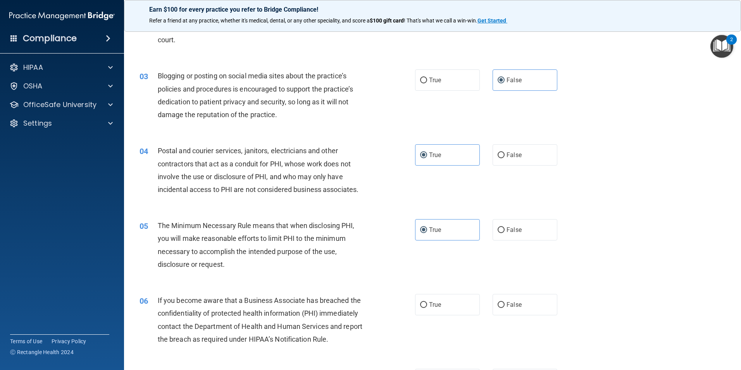
scroll to position [116, 0]
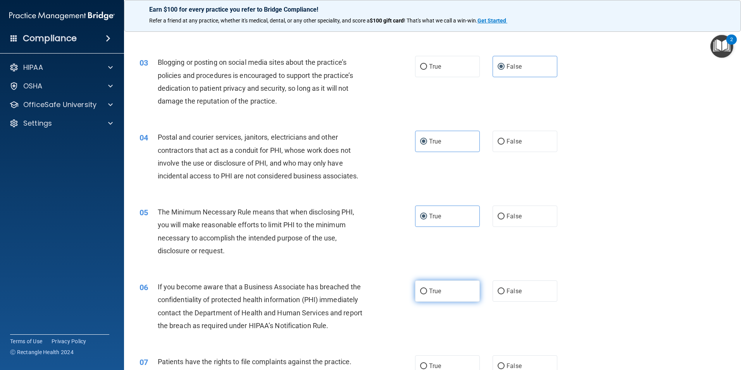
click at [451, 288] on label "True" at bounding box center [447, 290] width 65 height 21
click at [427, 288] on input "True" at bounding box center [423, 291] width 7 height 6
radio input "true"
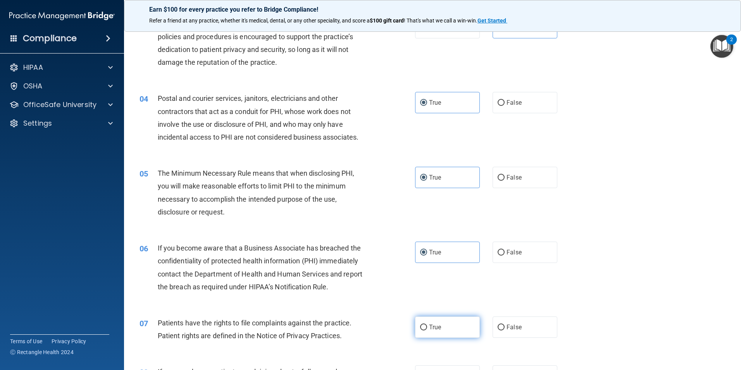
click at [425, 324] on label "True" at bounding box center [447, 326] width 65 height 21
click at [425, 324] on input "True" at bounding box center [423, 327] width 7 height 6
radio input "true"
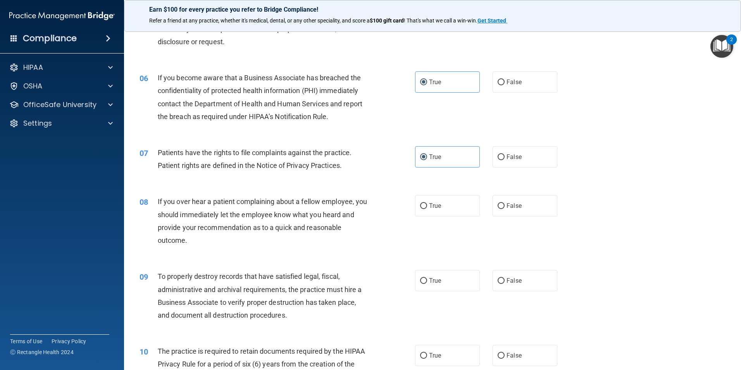
scroll to position [349, 0]
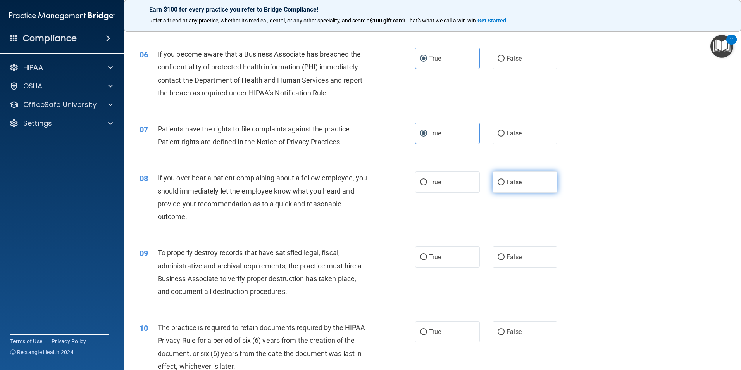
click at [538, 184] on label "False" at bounding box center [524, 181] width 65 height 21
click at [504, 184] on input "False" at bounding box center [500, 182] width 7 height 6
radio input "true"
click at [536, 264] on label "False" at bounding box center [524, 256] width 65 height 21
click at [504, 260] on input "False" at bounding box center [500, 257] width 7 height 6
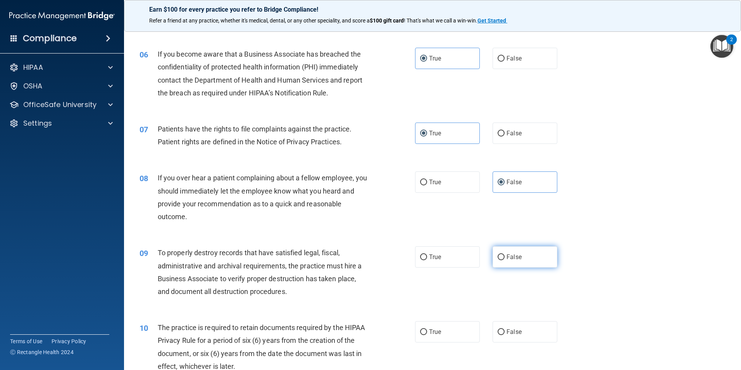
radio input "true"
click at [424, 334] on input "True" at bounding box center [423, 332] width 7 height 6
radio input "true"
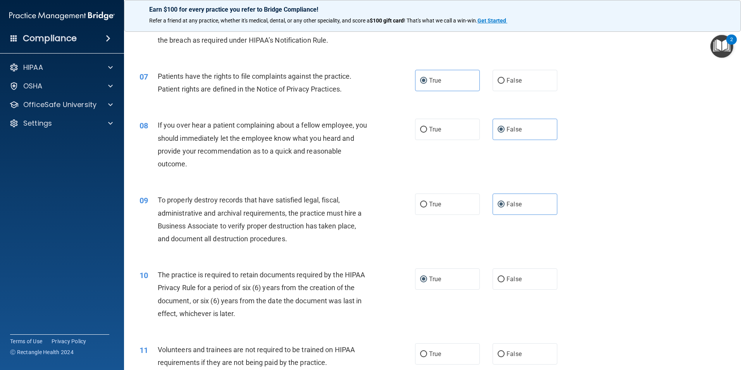
scroll to position [426, 0]
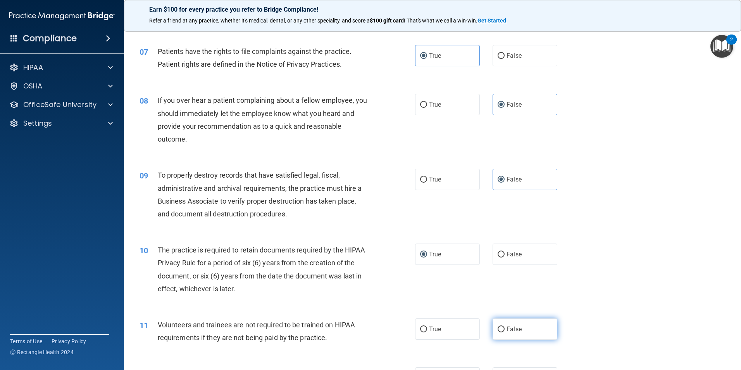
click at [507, 327] on span "False" at bounding box center [513, 328] width 15 height 7
click at [504, 327] on input "False" at bounding box center [500, 329] width 7 height 6
radio input "true"
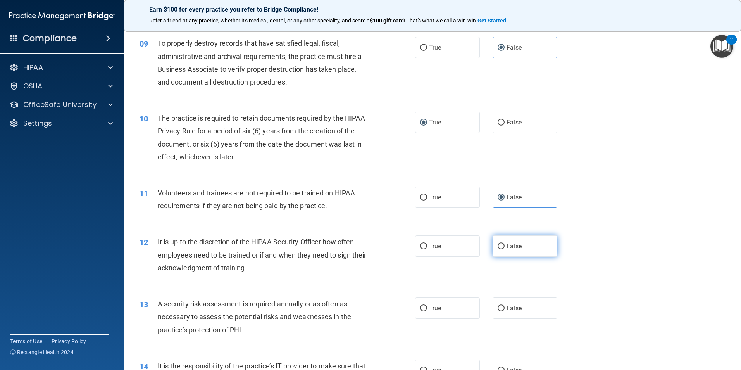
scroll to position [542, 0]
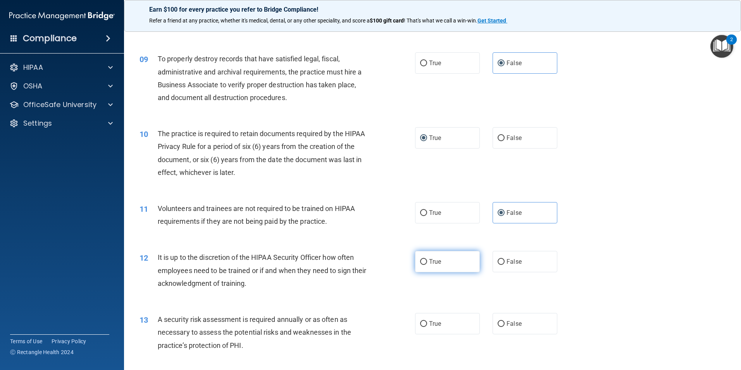
click at [434, 267] on label "True" at bounding box center [447, 261] width 65 height 21
click at [427, 265] on input "True" at bounding box center [423, 262] width 7 height 6
radio input "true"
click at [431, 320] on span "True" at bounding box center [435, 323] width 12 height 7
click at [427, 321] on input "True" at bounding box center [423, 324] width 7 height 6
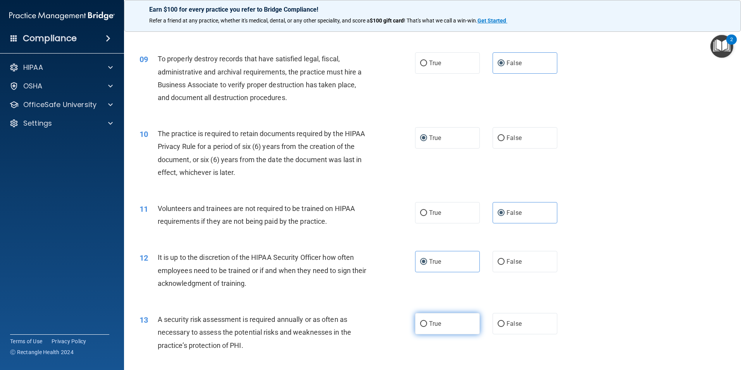
radio input "true"
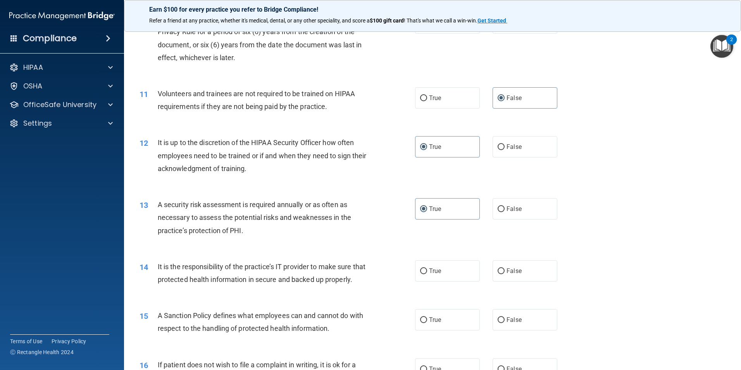
scroll to position [659, 0]
click at [507, 276] on label "False" at bounding box center [524, 268] width 65 height 21
click at [504, 272] on input "False" at bounding box center [500, 270] width 7 height 6
radio input "true"
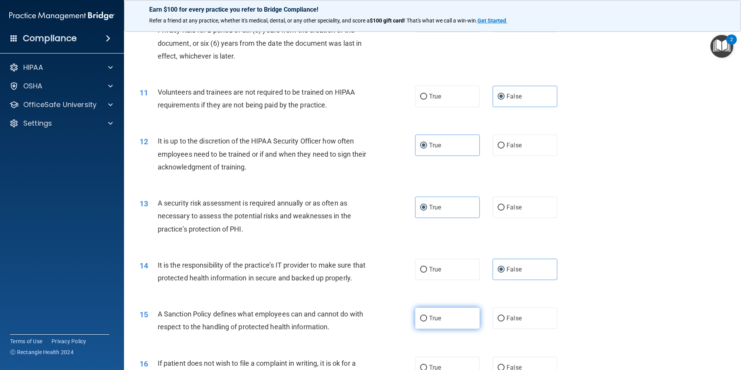
click at [428, 329] on label "True" at bounding box center [447, 317] width 65 height 21
click at [427, 321] on input "True" at bounding box center [423, 318] width 7 height 6
radio input "true"
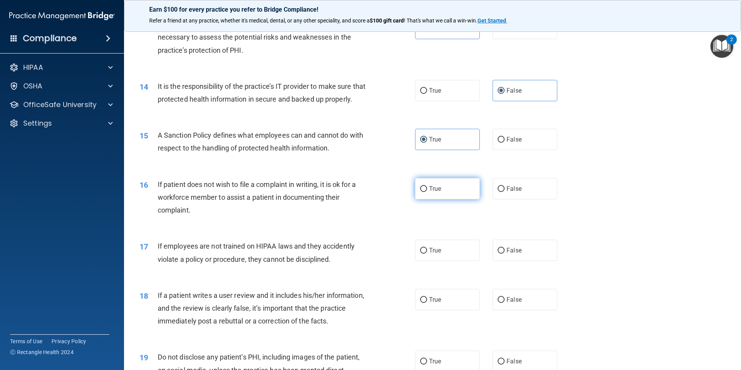
scroll to position [891, 0]
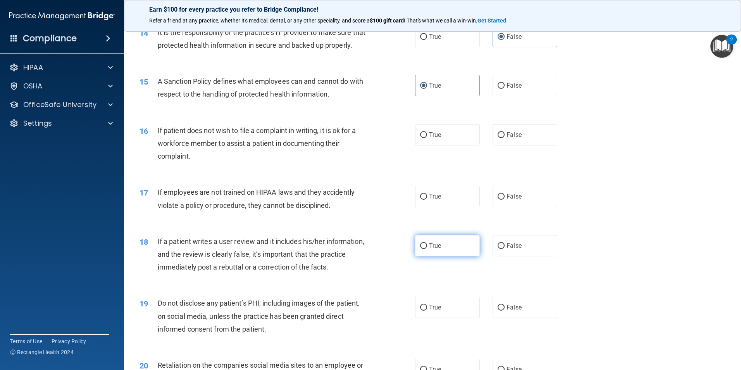
click at [440, 255] on label "True" at bounding box center [447, 245] width 65 height 21
click at [427, 249] on input "True" at bounding box center [423, 246] width 7 height 6
radio input "true"
click at [447, 145] on label "True" at bounding box center [447, 134] width 65 height 21
click at [427, 138] on input "True" at bounding box center [423, 135] width 7 height 6
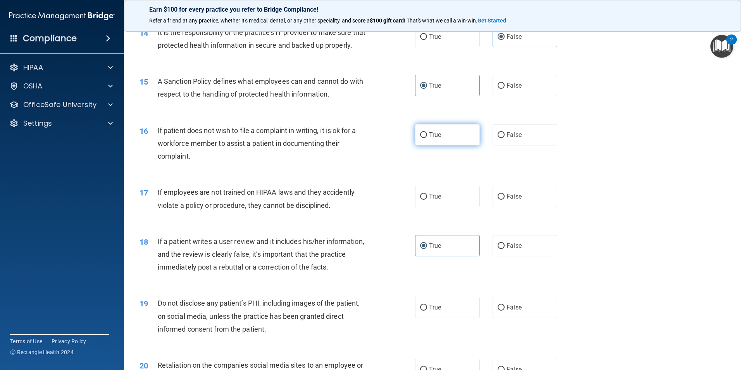
radio input "true"
click at [518, 220] on div "17 If employees are not trained on HIPAA laws and they accidently violate a pol…" at bounding box center [432, 200] width 597 height 49
click at [520, 207] on label "False" at bounding box center [524, 196] width 65 height 21
click at [504, 200] on input "False" at bounding box center [500, 197] width 7 height 6
radio input "true"
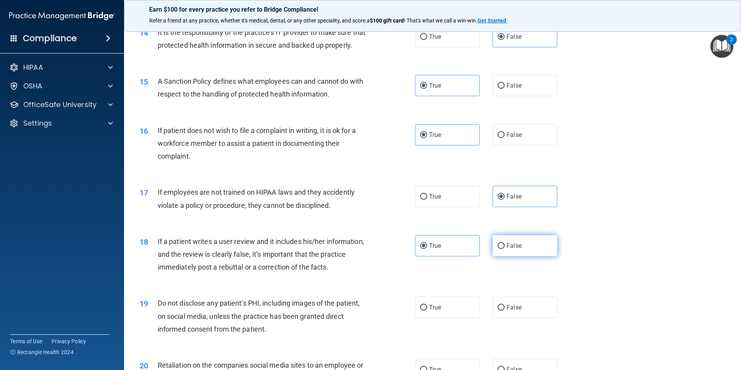
click at [509, 249] on span "False" at bounding box center [513, 245] width 15 height 7
click at [504, 249] on input "False" at bounding box center [500, 246] width 7 height 6
radio input "true"
radio input "false"
click at [452, 315] on label "True" at bounding box center [447, 306] width 65 height 21
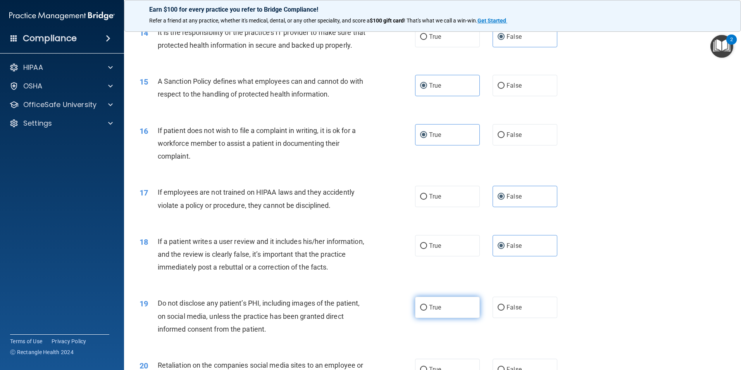
click at [427, 310] on input "True" at bounding box center [423, 308] width 7 height 6
radio input "true"
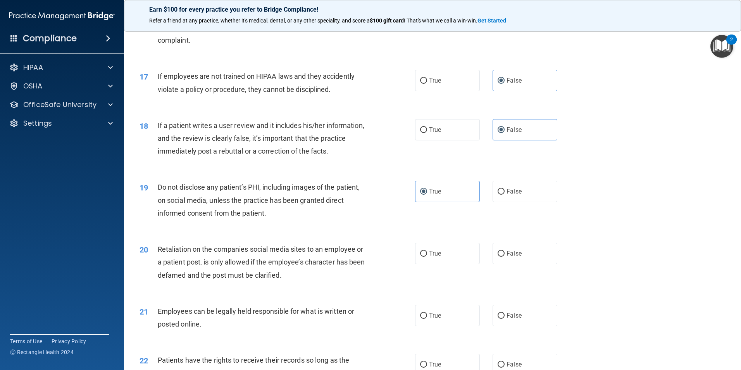
scroll to position [1007, 0]
click at [514, 263] on label "False" at bounding box center [524, 252] width 65 height 21
click at [504, 256] on input "False" at bounding box center [500, 253] width 7 height 6
radio input "true"
click at [436, 325] on label "True" at bounding box center [447, 314] width 65 height 21
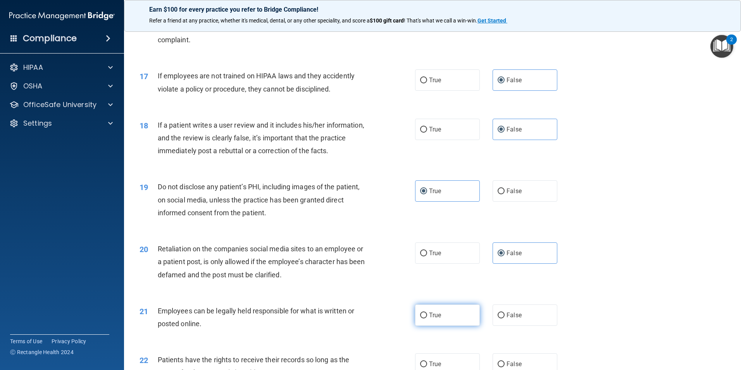
click at [427, 318] on input "True" at bounding box center [423, 315] width 7 height 6
radio input "true"
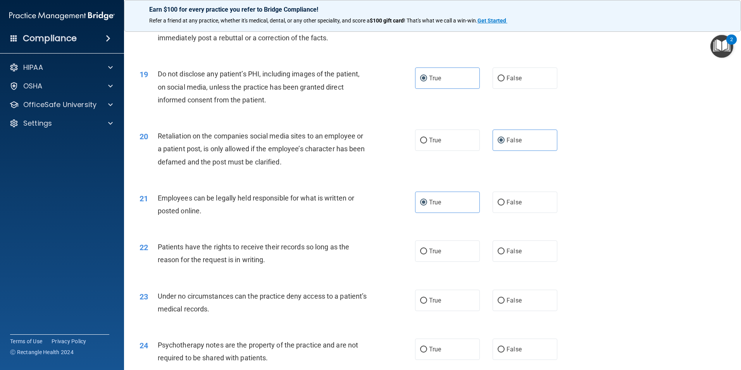
scroll to position [1124, 0]
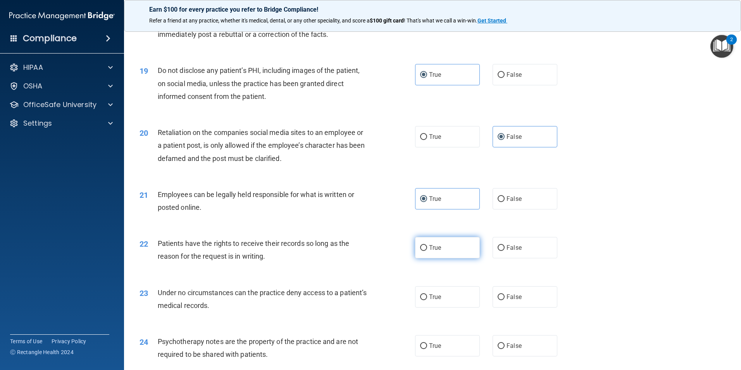
click at [445, 258] on label "True" at bounding box center [447, 247] width 65 height 21
click at [427, 251] on input "True" at bounding box center [423, 248] width 7 height 6
radio input "true"
click at [526, 307] on label "False" at bounding box center [524, 296] width 65 height 21
click at [504, 300] on input "False" at bounding box center [500, 297] width 7 height 6
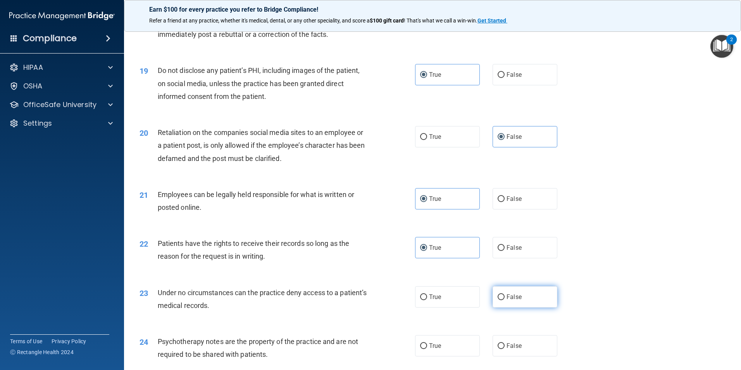
radio input "true"
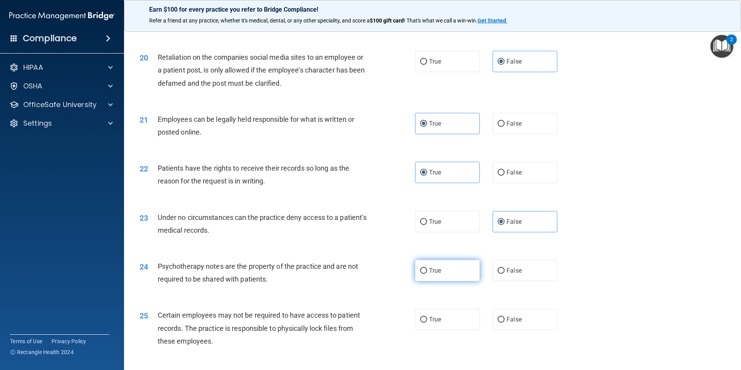
scroll to position [1201, 0]
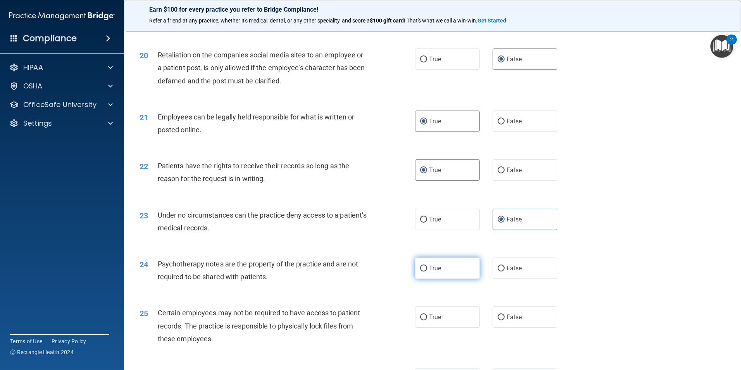
click at [434, 279] on label "True" at bounding box center [447, 267] width 65 height 21
click at [427, 271] on input "True" at bounding box center [423, 268] width 7 height 6
radio input "true"
click at [433, 320] on span "True" at bounding box center [435, 316] width 12 height 7
click at [427, 320] on input "True" at bounding box center [423, 317] width 7 height 6
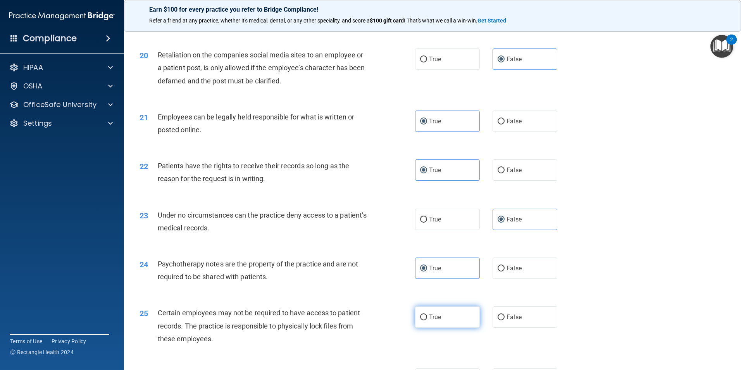
radio input "true"
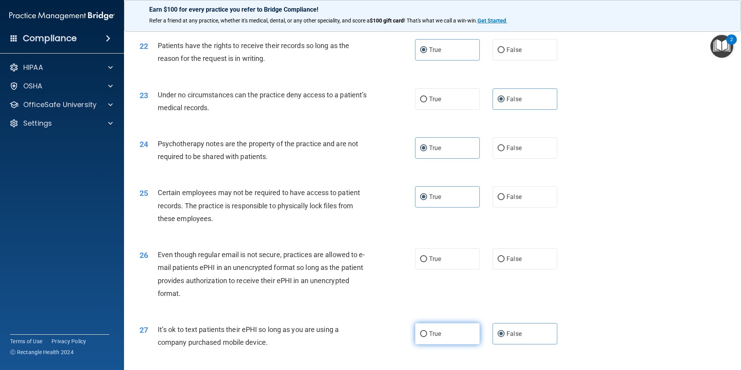
scroll to position [1395, 0]
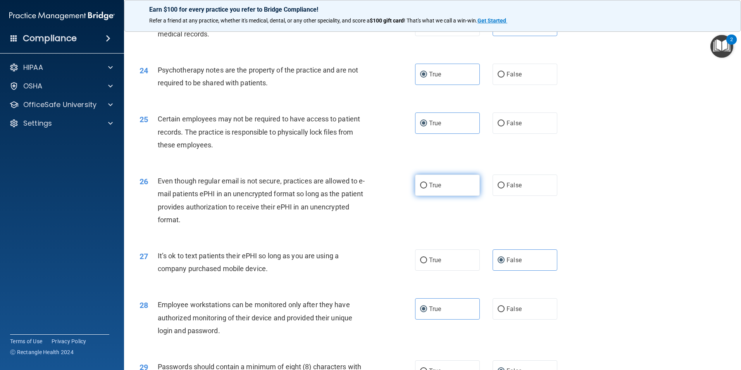
click at [440, 196] on label "True" at bounding box center [447, 184] width 65 height 21
click at [427, 188] on input "True" at bounding box center [423, 185] width 7 height 6
radio input "true"
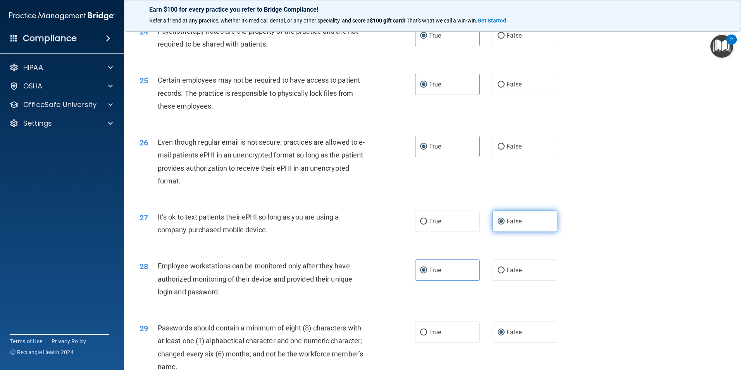
scroll to position [1472, 0]
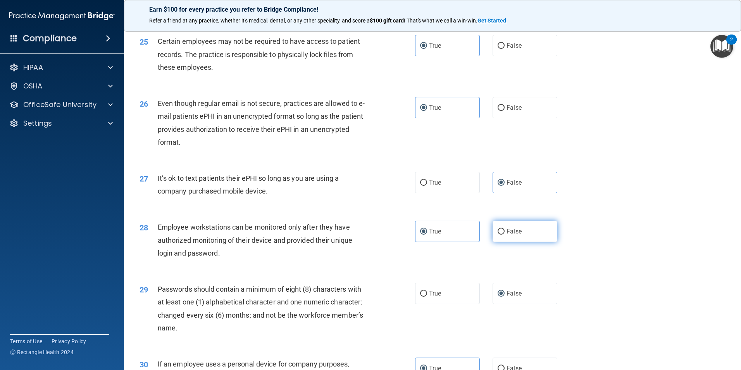
click at [507, 242] on label "False" at bounding box center [524, 230] width 65 height 21
click at [504, 234] on input "False" at bounding box center [500, 232] width 7 height 6
radio input "true"
radio input "false"
click at [435, 297] on span "True" at bounding box center [435, 292] width 12 height 7
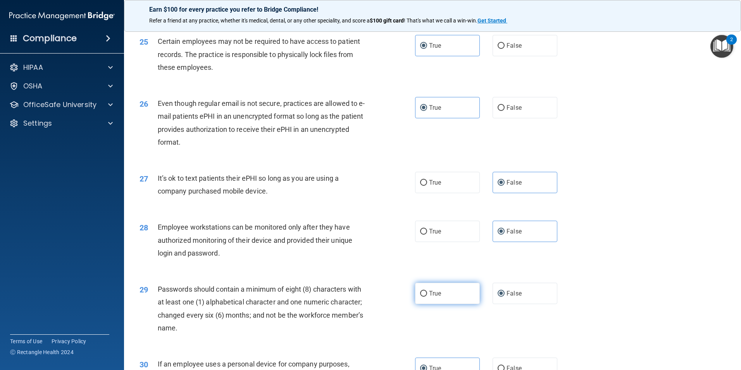
click at [427, 296] on input "True" at bounding box center [423, 294] width 7 height 6
radio input "true"
radio input "false"
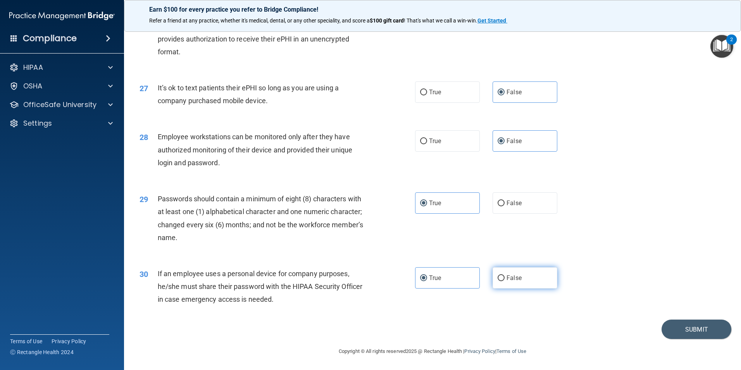
scroll to position [1575, 0]
click at [508, 281] on span "False" at bounding box center [513, 277] width 15 height 7
click at [504, 281] on input "False" at bounding box center [500, 278] width 7 height 6
radio input "true"
radio input "false"
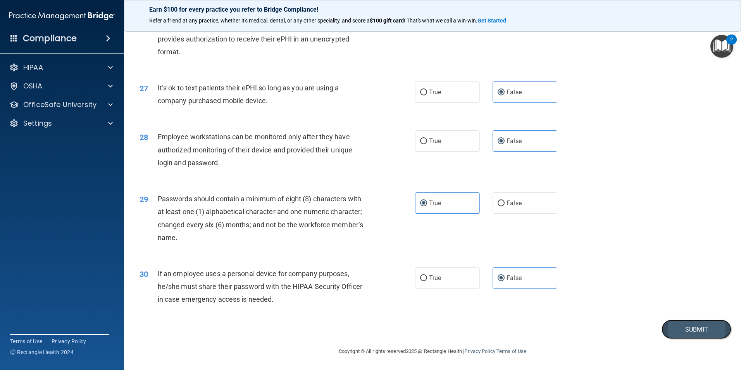
click at [695, 329] on button "Submit" at bounding box center [696, 329] width 70 height 20
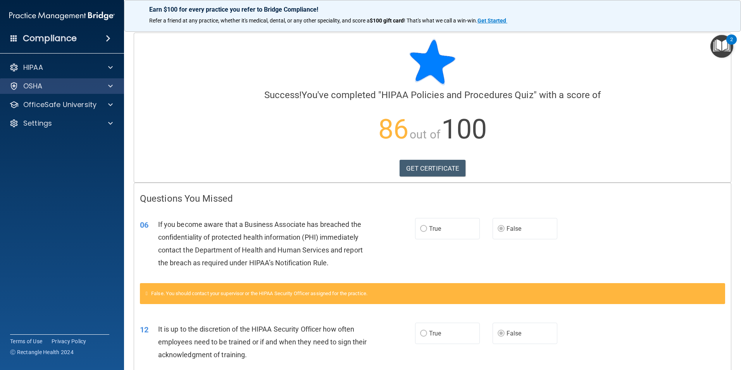
click at [65, 81] on div "OSHA" at bounding box center [62, 85] width 124 height 15
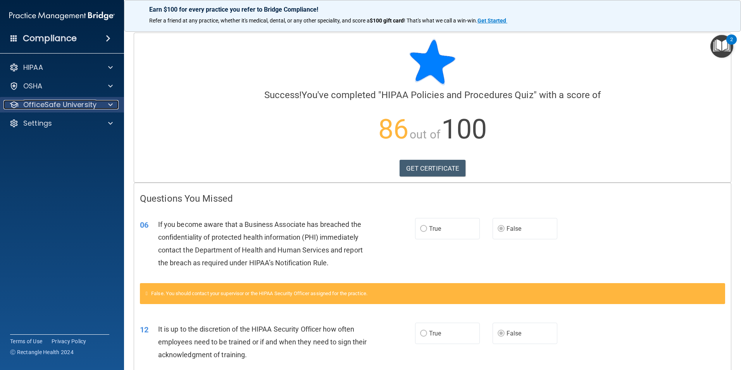
click at [111, 102] on span at bounding box center [110, 104] width 5 height 9
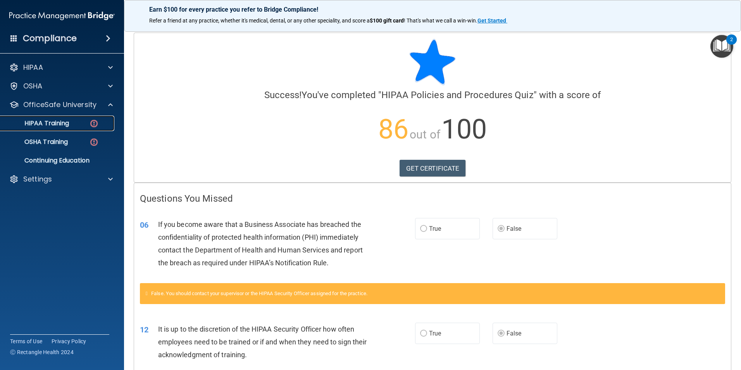
drag, startPoint x: 100, startPoint y: 120, endPoint x: 94, endPoint y: 121, distance: 6.7
click at [100, 119] on div "HIPAA Training" at bounding box center [58, 123] width 106 height 8
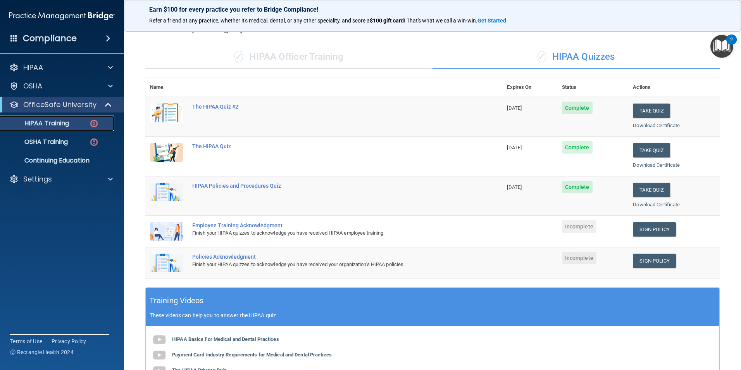
scroll to position [39, 0]
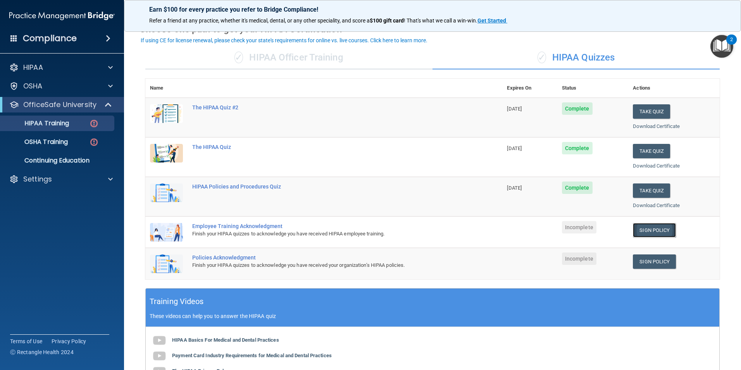
click at [658, 225] on link "Sign Policy" at bounding box center [654, 230] width 43 height 14
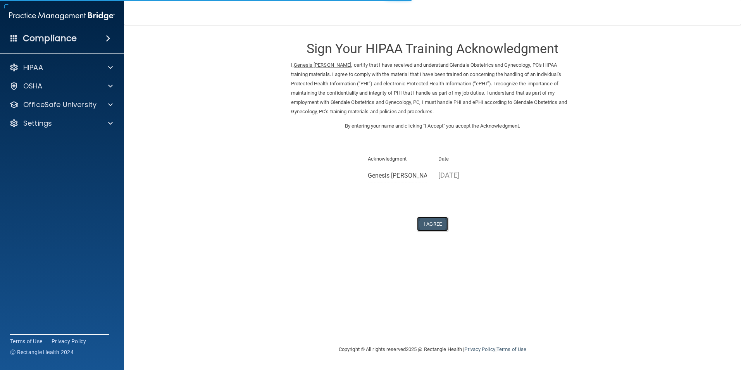
click at [431, 220] on button "I Agree" at bounding box center [432, 224] width 31 height 14
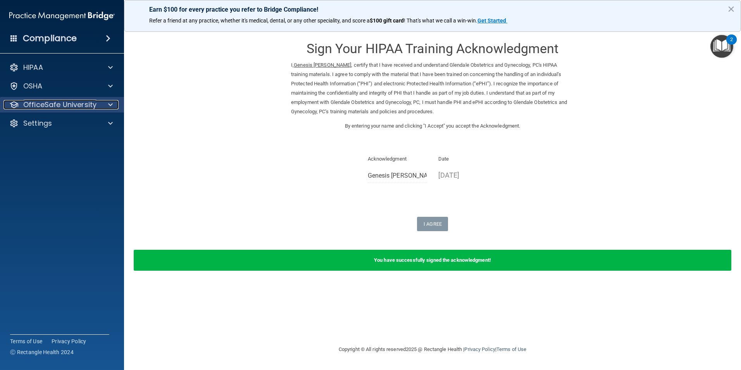
click at [93, 105] on p "OfficeSafe University" at bounding box center [59, 104] width 73 height 9
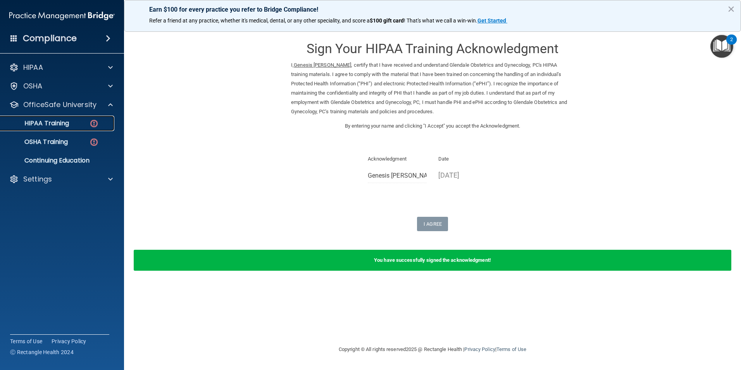
click at [88, 126] on div "HIPAA Training" at bounding box center [58, 123] width 106 height 8
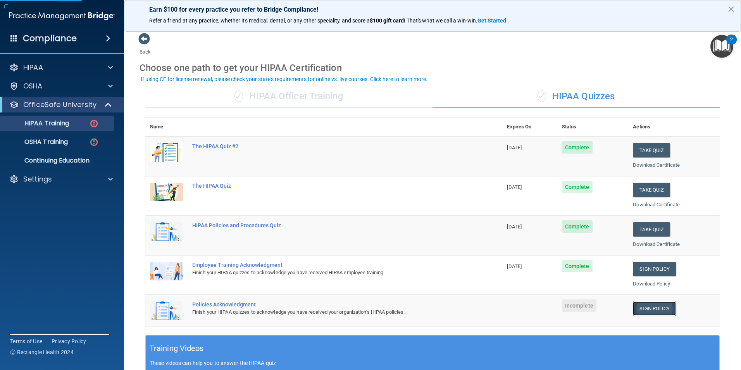
click at [660, 309] on link "Sign Policy" at bounding box center [654, 308] width 43 height 14
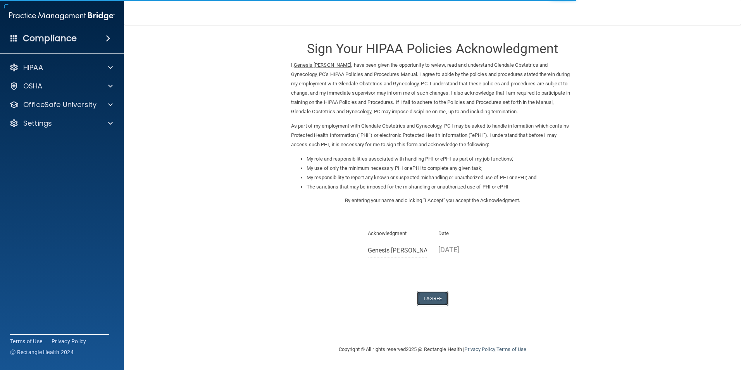
click at [441, 298] on button "I Agree" at bounding box center [432, 298] width 31 height 14
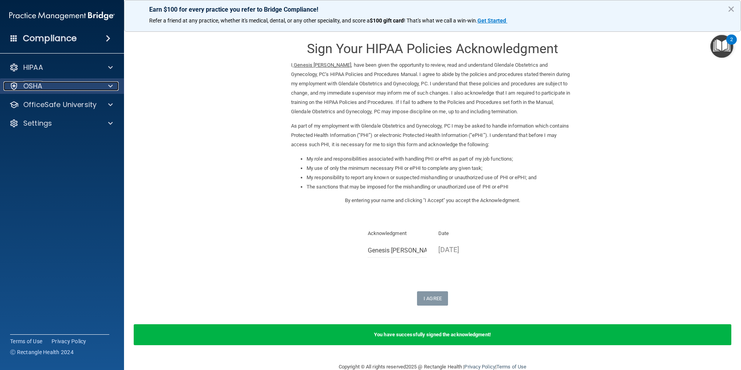
click at [109, 84] on span at bounding box center [110, 85] width 5 height 9
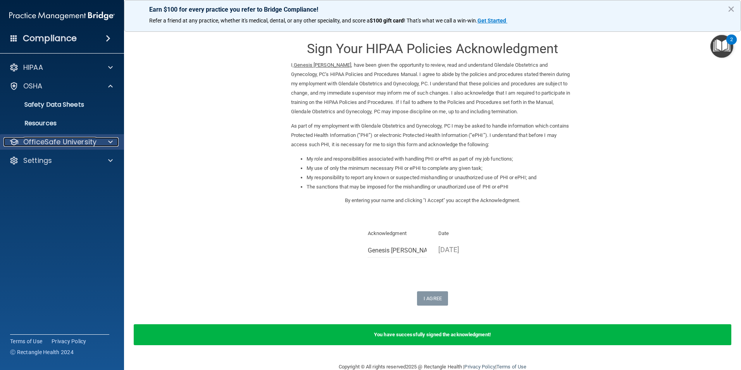
click at [92, 145] on p "OfficeSafe University" at bounding box center [59, 141] width 73 height 9
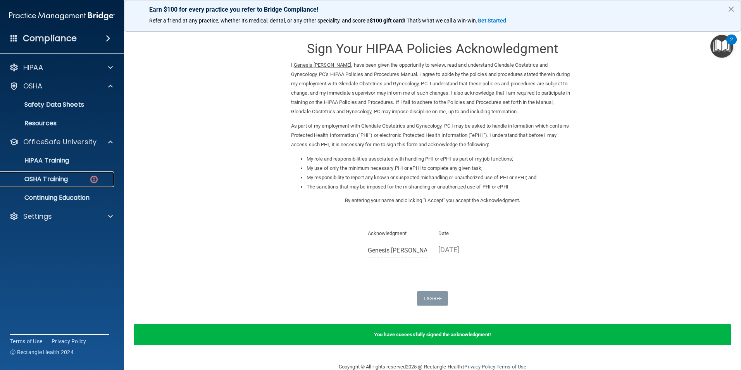
click at [44, 184] on link "OSHA Training" at bounding box center [53, 178] width 122 height 15
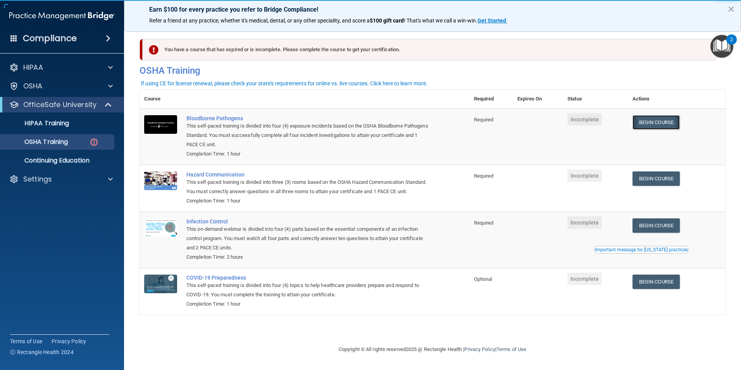
click at [674, 124] on link "Begin Course" at bounding box center [655, 122] width 47 height 14
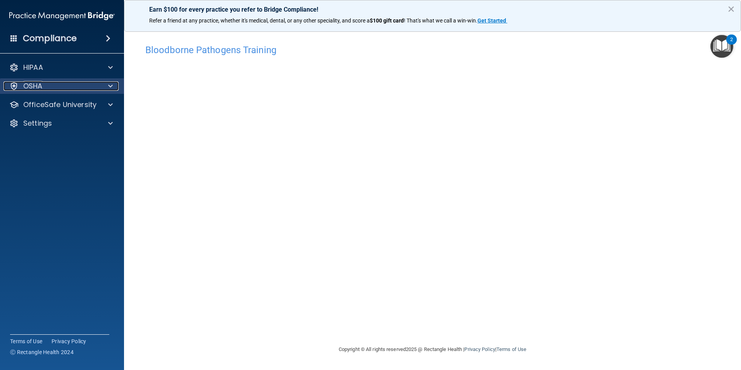
click at [103, 83] on div at bounding box center [109, 85] width 19 height 9
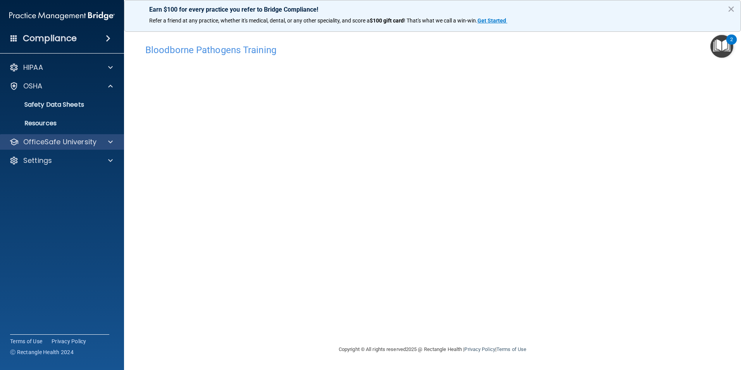
click at [107, 148] on div "OfficeSafe University" at bounding box center [62, 141] width 124 height 15
click at [44, 146] on p "OfficeSafe University" at bounding box center [59, 141] width 73 height 9
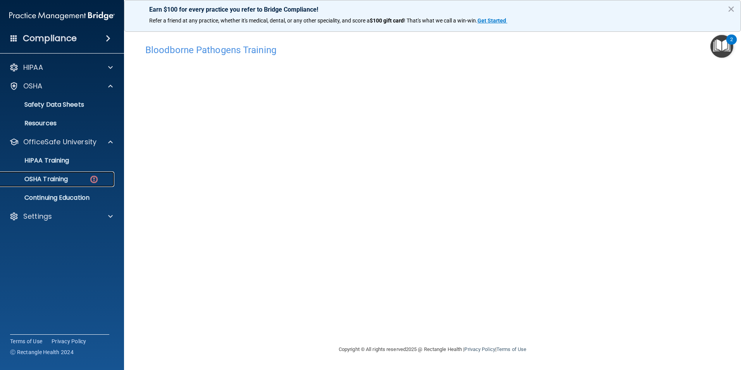
click at [68, 178] on p "OSHA Training" at bounding box center [36, 179] width 63 height 8
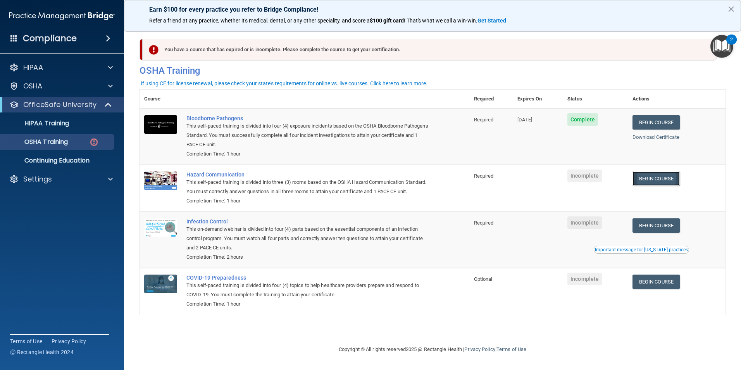
click at [659, 175] on link "Begin Course" at bounding box center [655, 178] width 47 height 14
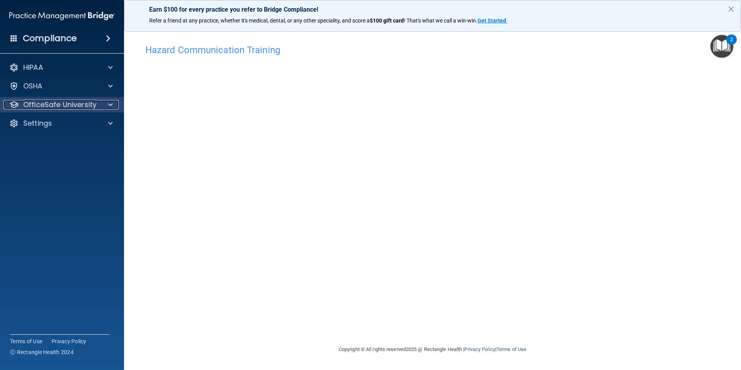
click at [102, 104] on div at bounding box center [109, 104] width 19 height 9
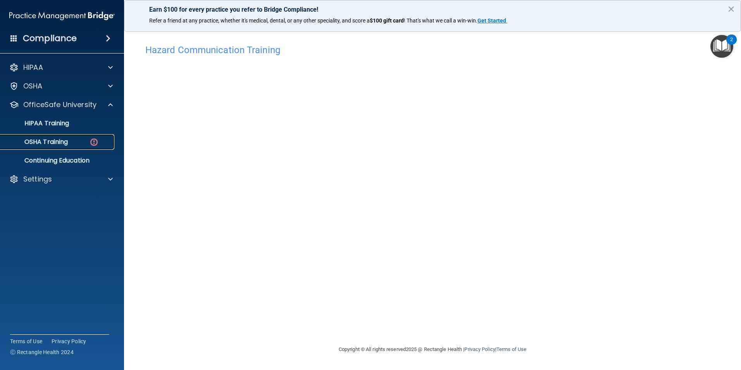
click at [81, 148] on link "OSHA Training" at bounding box center [53, 141] width 122 height 15
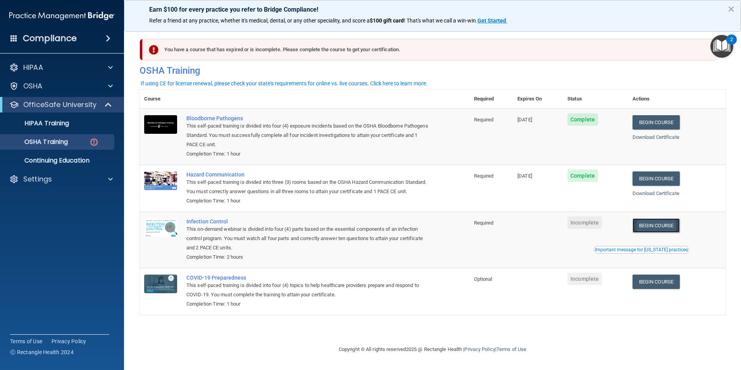
click at [674, 232] on link "Begin Course" at bounding box center [655, 225] width 47 height 14
